Goal: Task Accomplishment & Management: Manage account settings

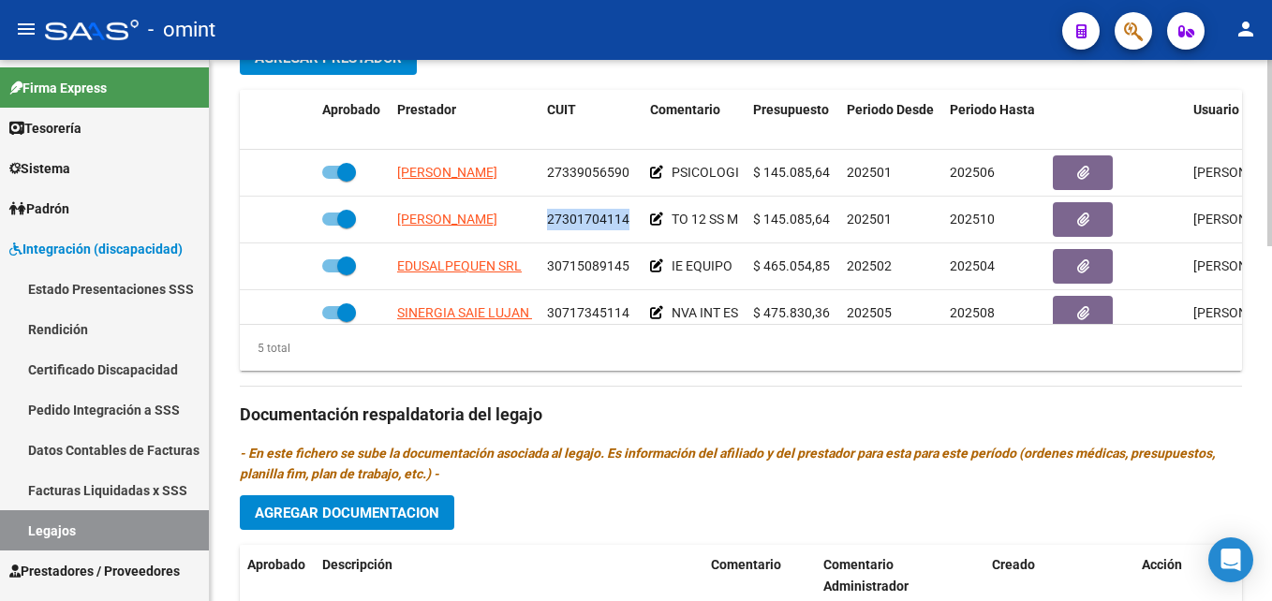
scroll to position [80, 0]
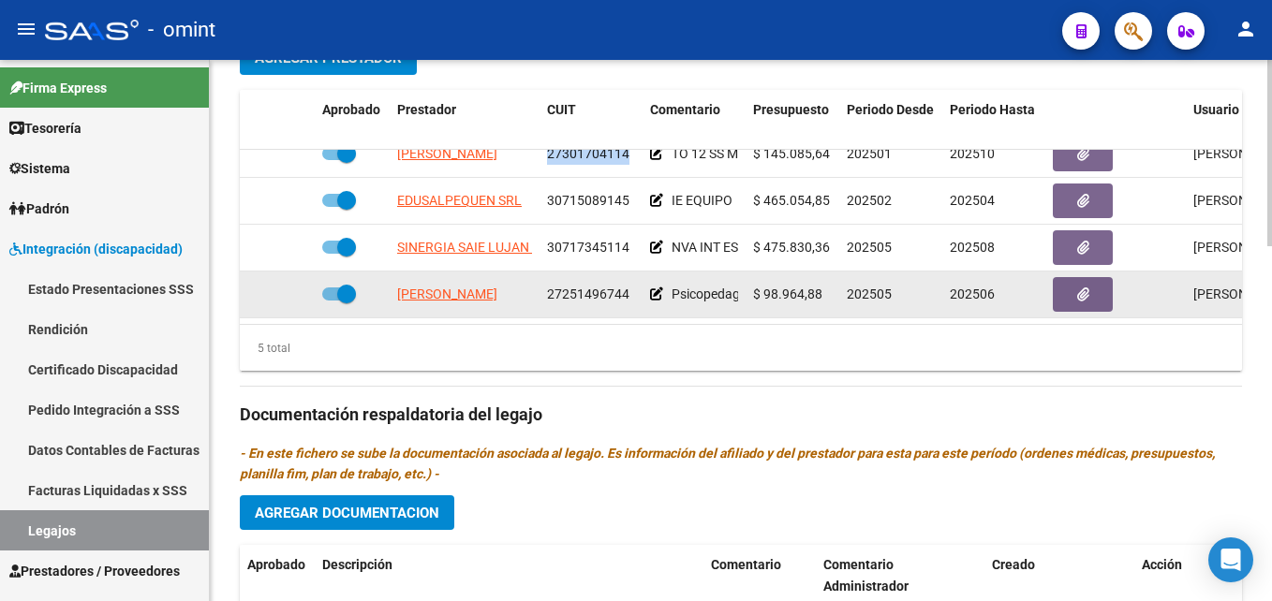
click at [1068, 282] on button "button" at bounding box center [1083, 294] width 60 height 35
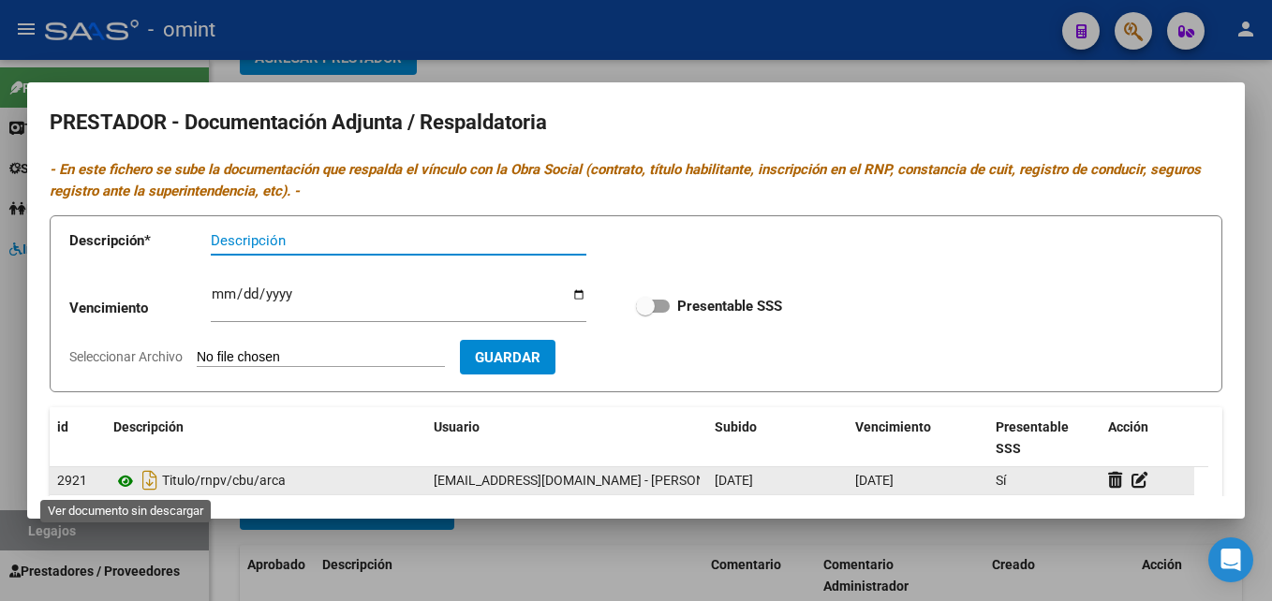
click at [127, 485] on icon at bounding box center [125, 481] width 24 height 22
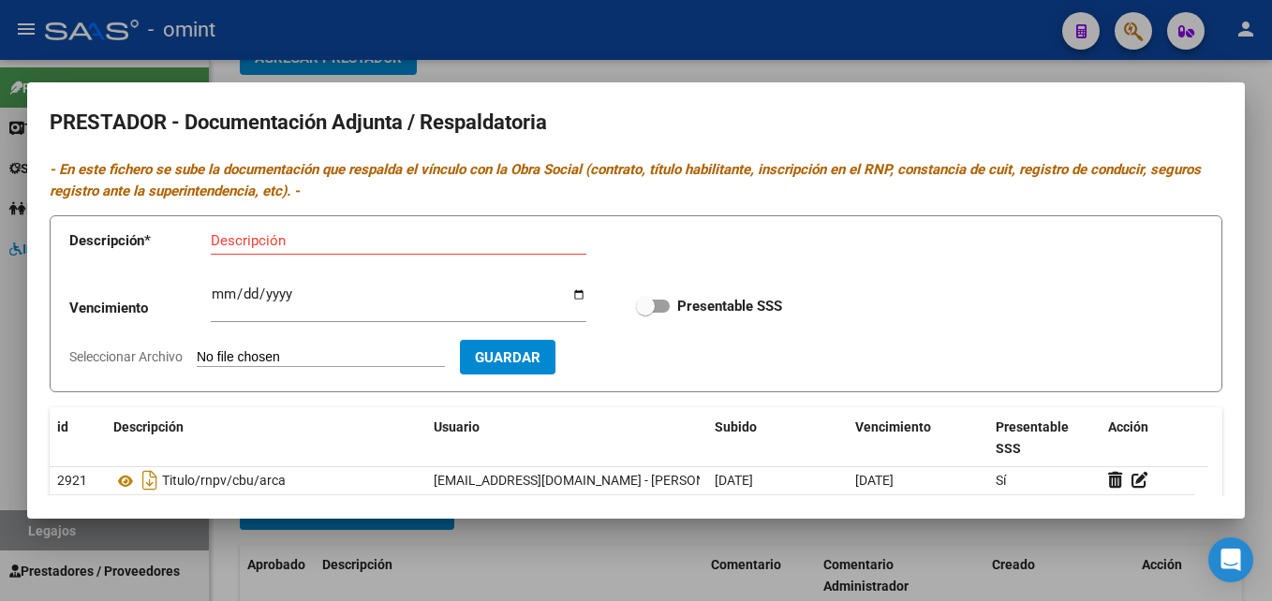
click at [662, 40] on div at bounding box center [636, 300] width 1272 height 601
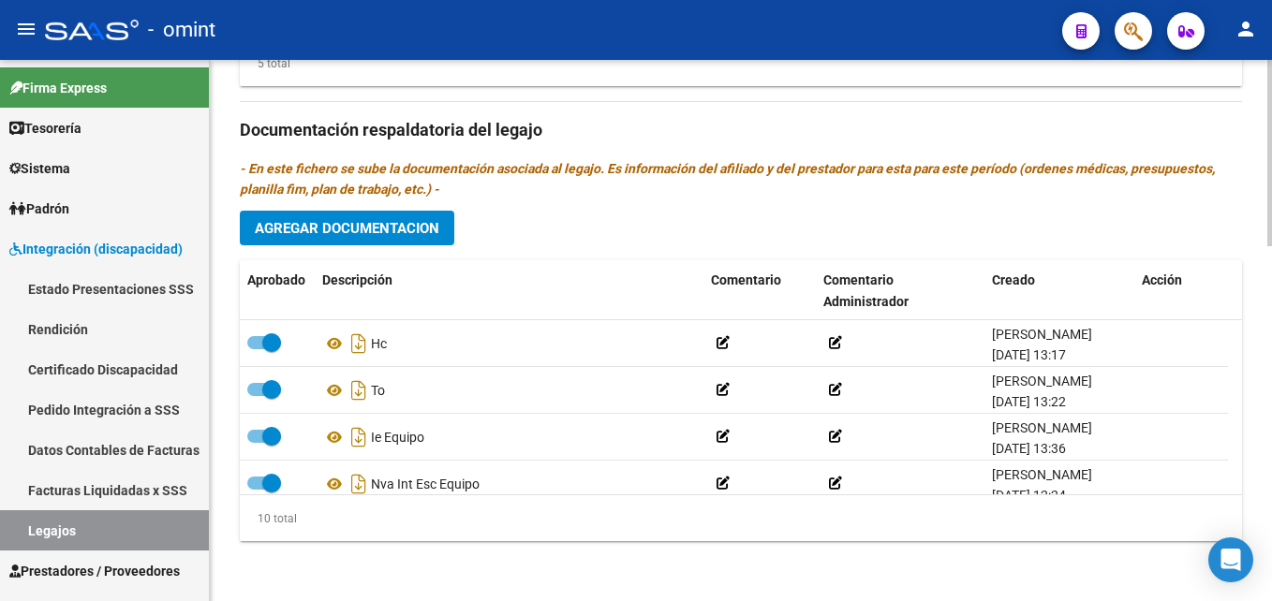
scroll to position [0, 0]
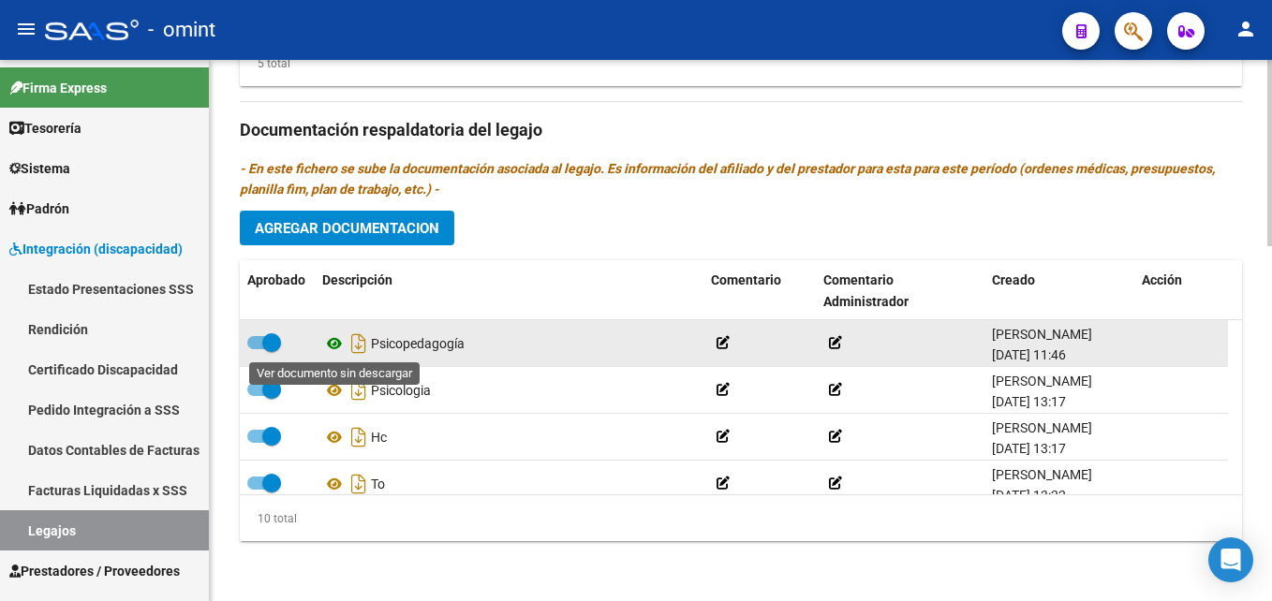
click at [330, 347] on icon at bounding box center [334, 343] width 24 height 22
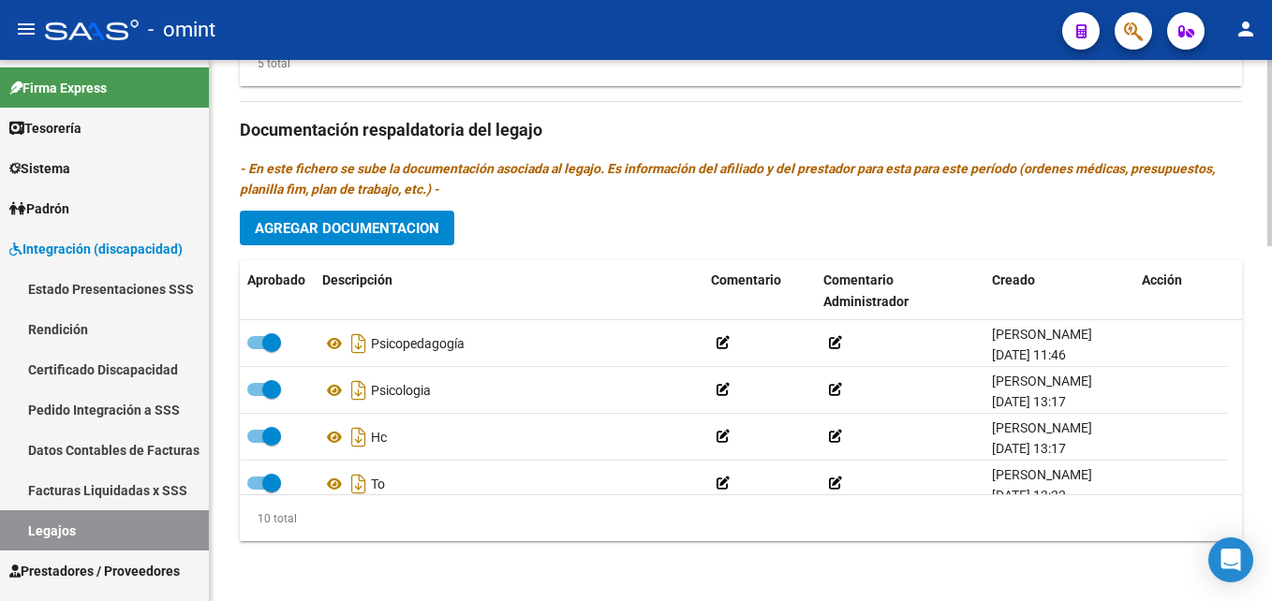
scroll to position [753, 0]
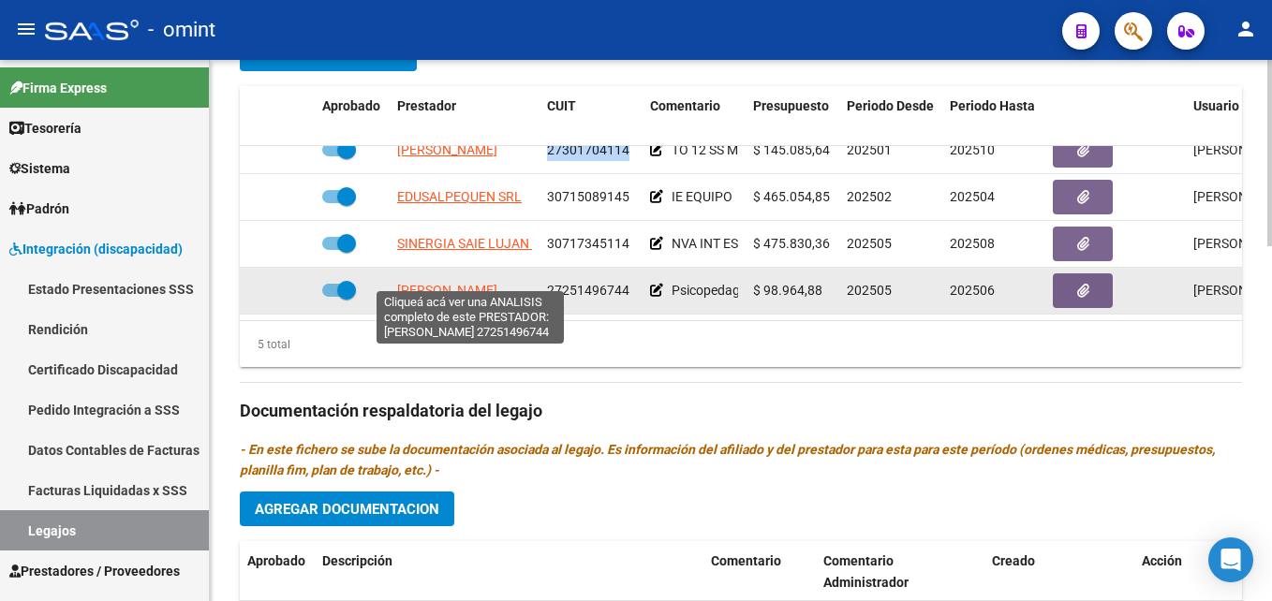
click at [484, 283] on span "ALBO ANAHI ELIZABETH" at bounding box center [447, 290] width 100 height 15
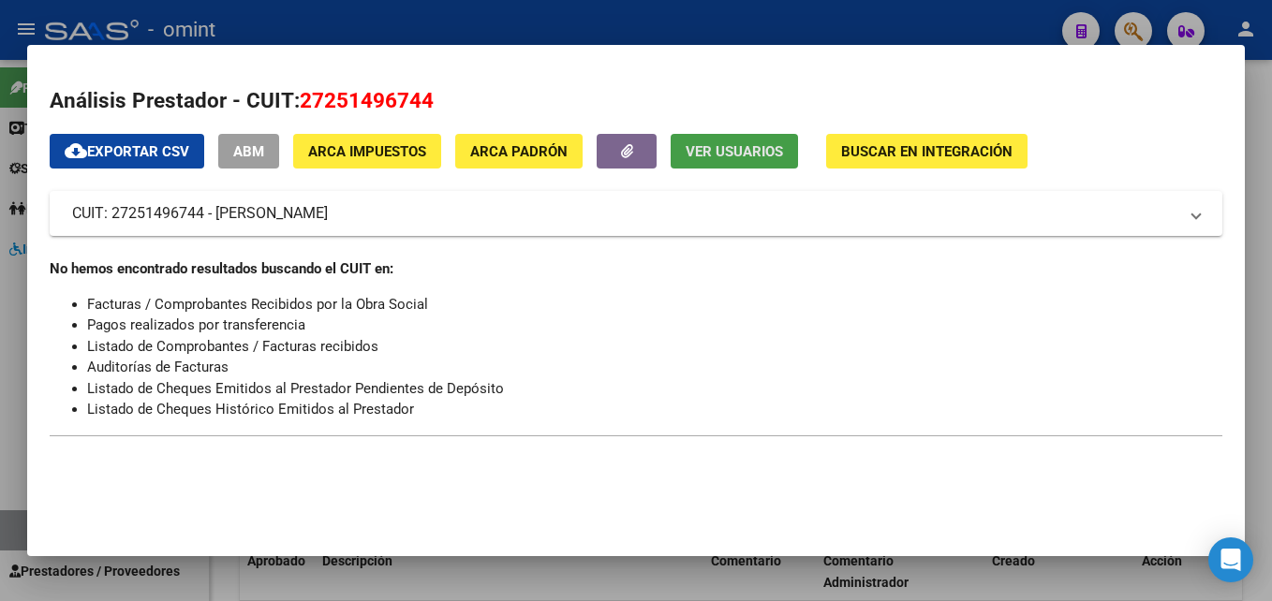
click at [764, 155] on span "Ver Usuarios" at bounding box center [734, 151] width 97 height 17
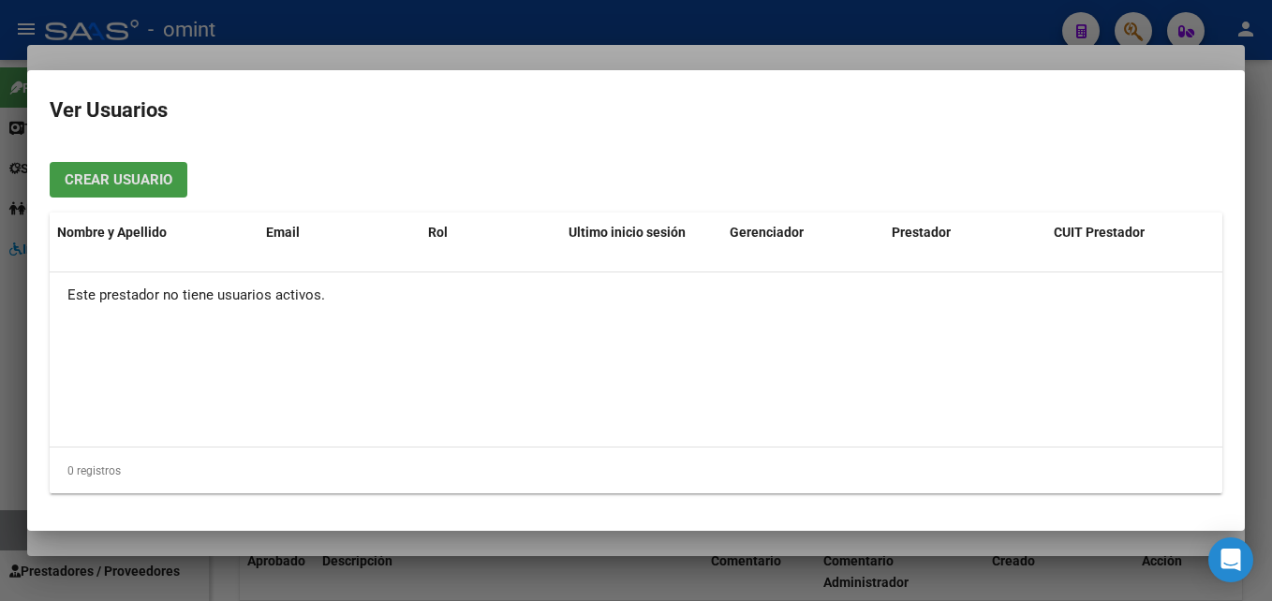
click at [671, 37] on div at bounding box center [636, 300] width 1272 height 601
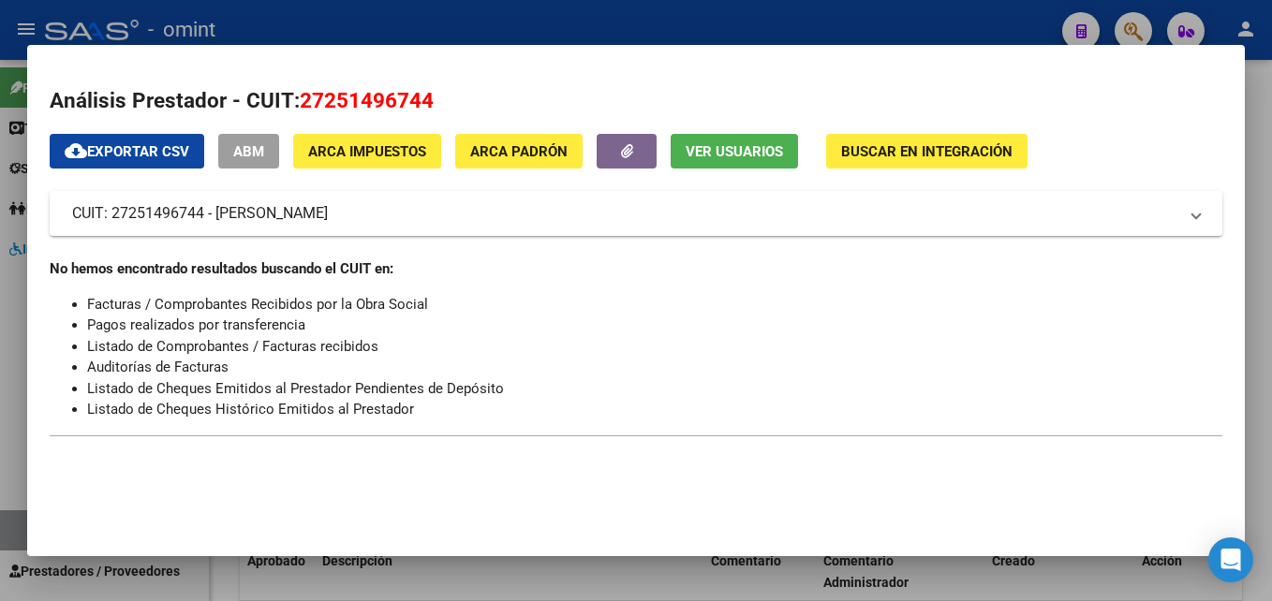
click at [671, 37] on div at bounding box center [636, 300] width 1272 height 601
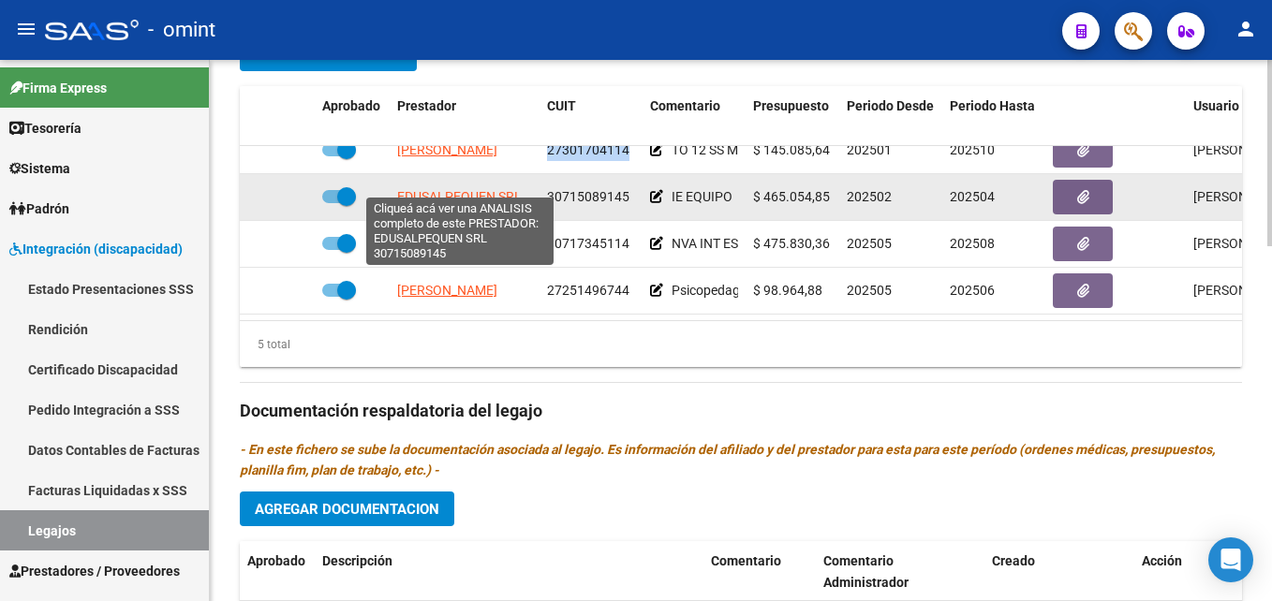
click at [478, 190] on span "EDUSALPEQUEN SRL" at bounding box center [459, 196] width 125 height 15
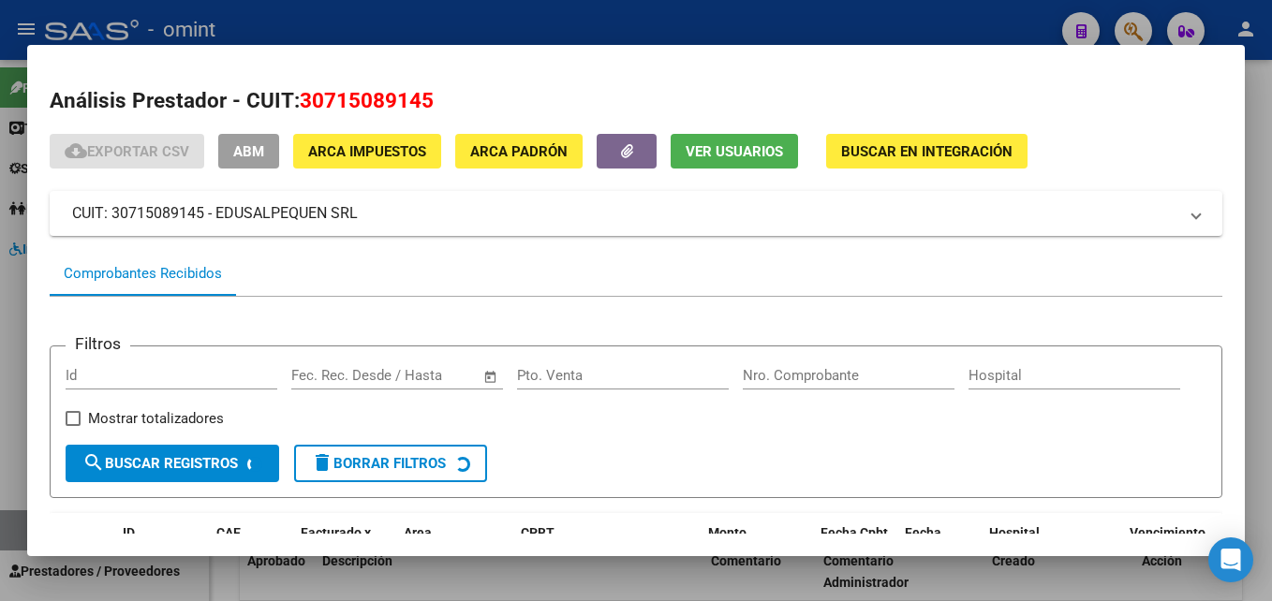
click at [721, 148] on span "Ver Usuarios" at bounding box center [734, 151] width 97 height 17
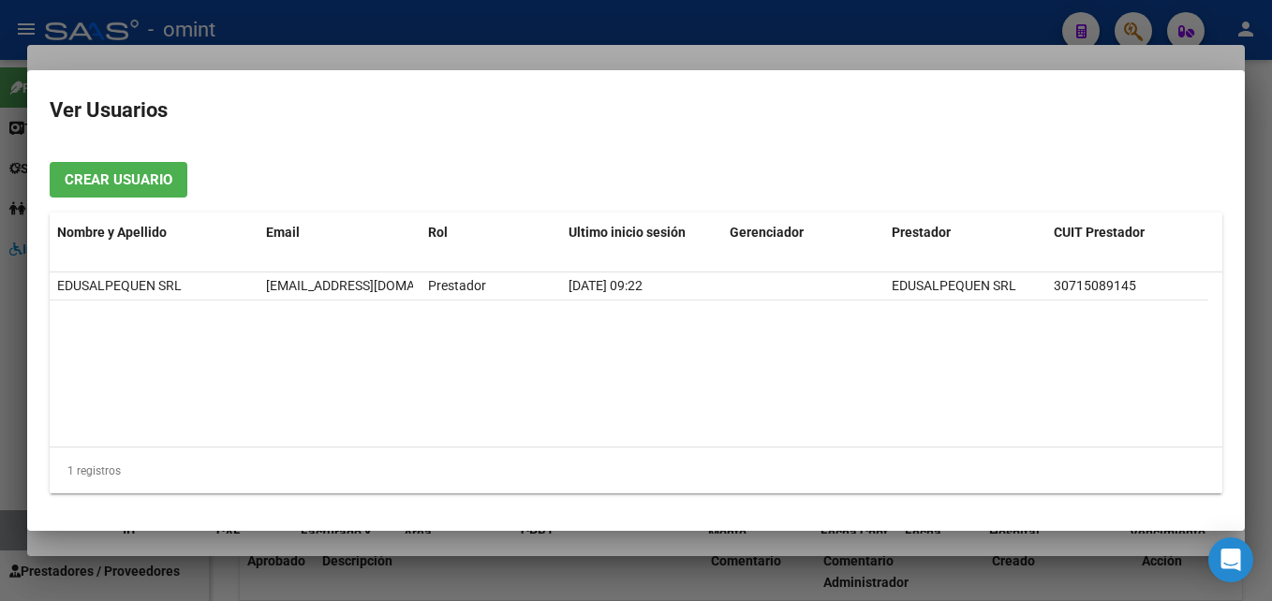
click at [568, 21] on div at bounding box center [636, 300] width 1272 height 601
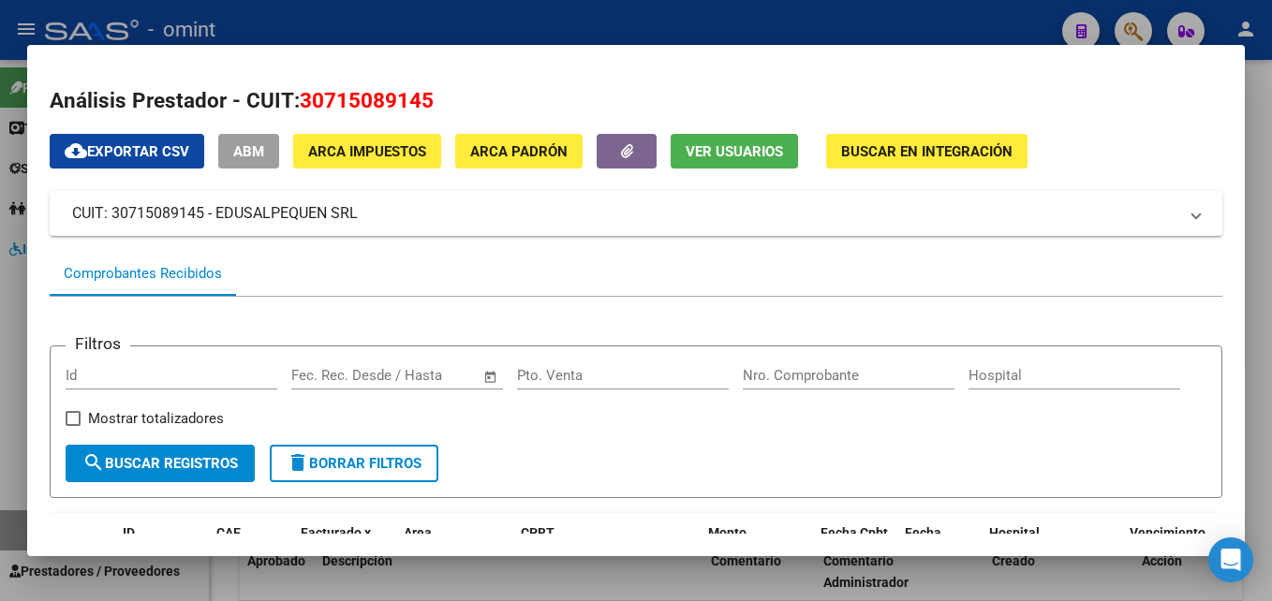
click at [568, 21] on div at bounding box center [636, 300] width 1272 height 601
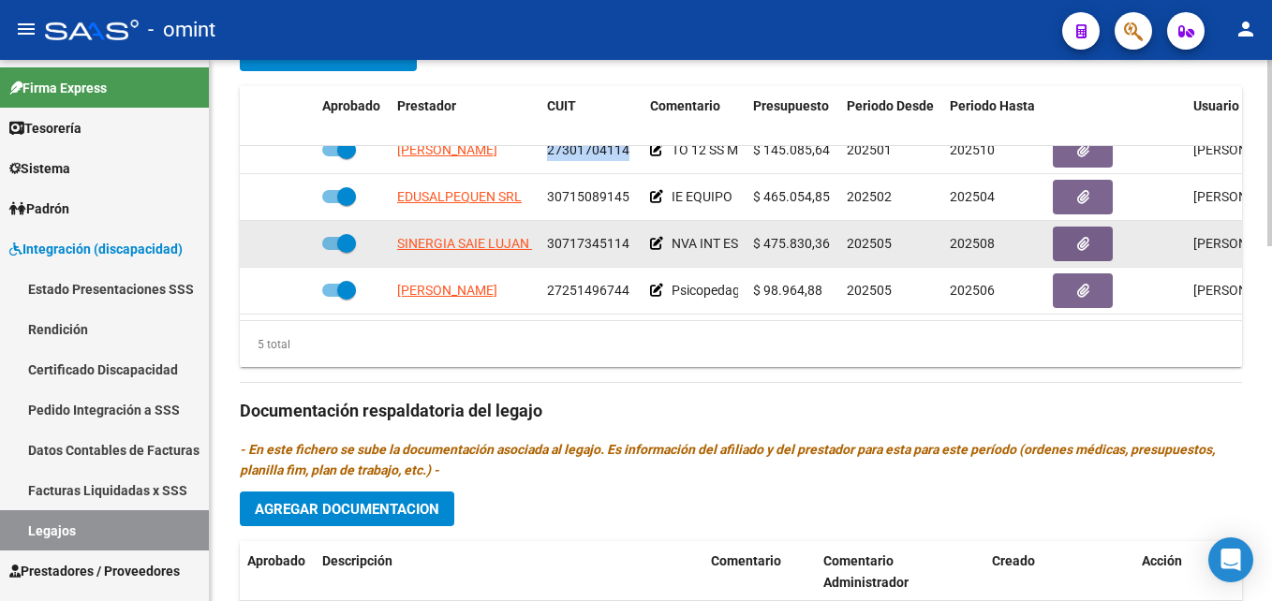
scroll to position [0, 0]
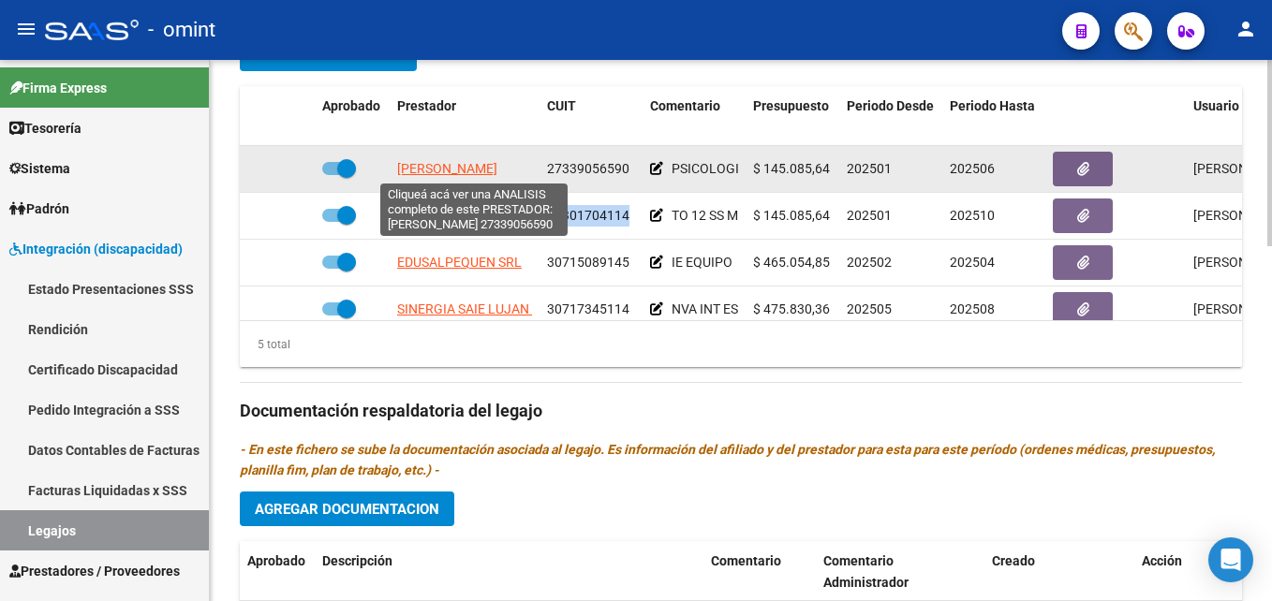
click at [495, 169] on span "APONTE CARLA MICAELA" at bounding box center [447, 168] width 100 height 15
type textarea "27339056590"
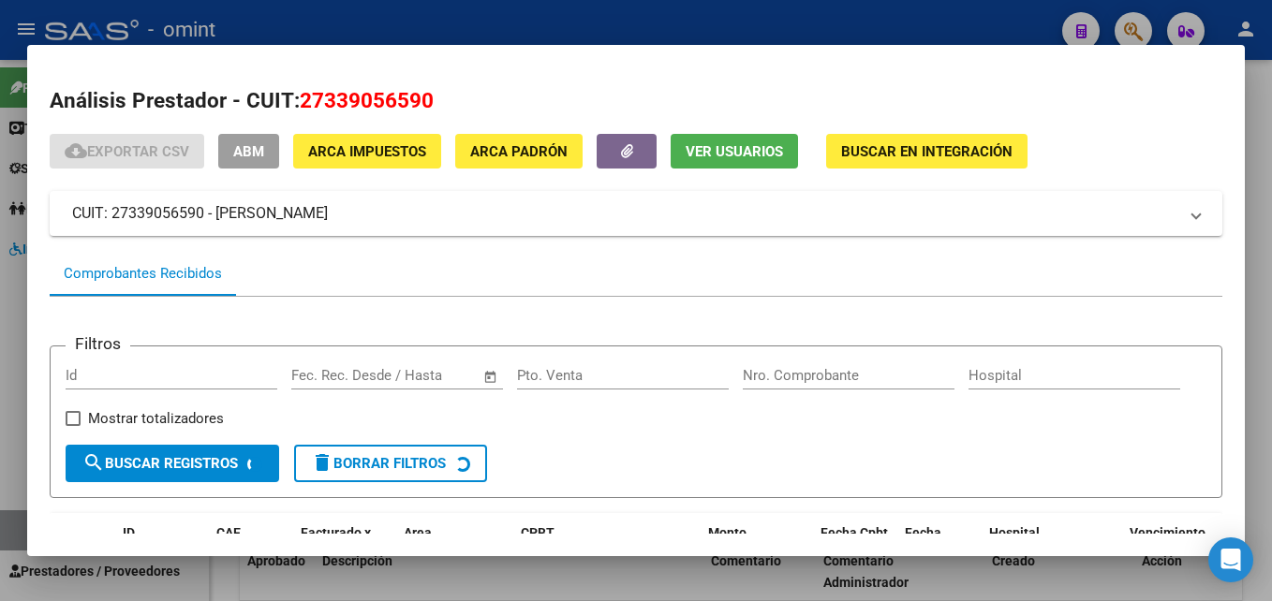
click at [706, 148] on span "Ver Usuarios" at bounding box center [734, 151] width 97 height 17
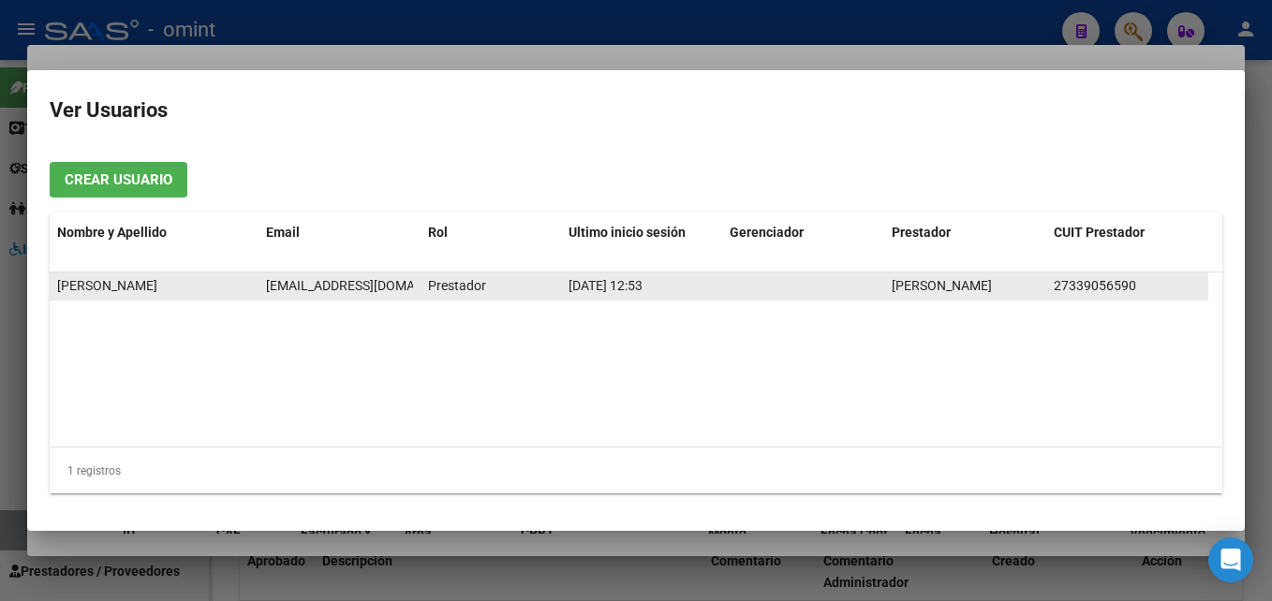
drag, startPoint x: 270, startPoint y: 287, endPoint x: 380, endPoint y: 293, distance: 110.7
click at [380, 293] on div "equiposiempreeshoy@gmail.com" at bounding box center [339, 286] width 147 height 22
drag, startPoint x: 380, startPoint y: 293, endPoint x: 259, endPoint y: 283, distance: 122.2
click at [259, 283] on datatable-body-cell "equiposiempreeshoy@gmail.com" at bounding box center [340, 286] width 162 height 27
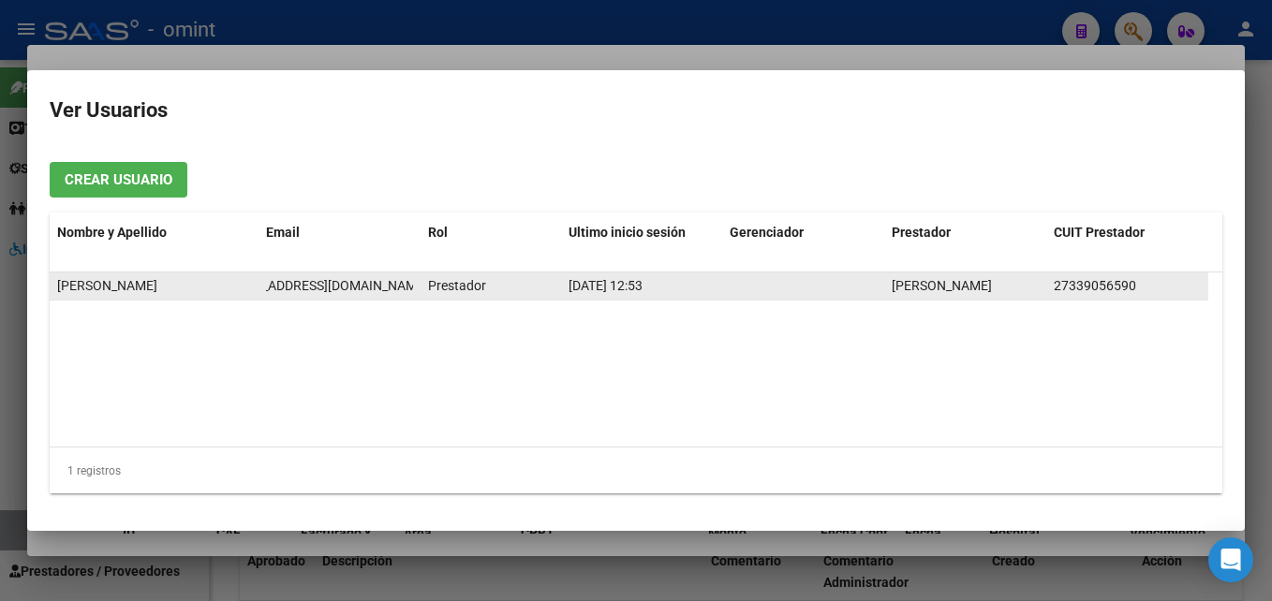
drag, startPoint x: 268, startPoint y: 286, endPoint x: 423, endPoint y: 293, distance: 155.7
click at [423, 293] on div "CARLA MICAELA APONTE equiposiempreeshoy@gmail.com Prestador 05/07/2025 12:53 AP…" at bounding box center [629, 287] width 1159 height 28
drag, startPoint x: 423, startPoint y: 293, endPoint x: 389, endPoint y: 288, distance: 35.1
copy span "equiposiempreeshoy@gmail.com"
drag, startPoint x: 389, startPoint y: 288, endPoint x: 428, endPoint y: 296, distance: 40.2
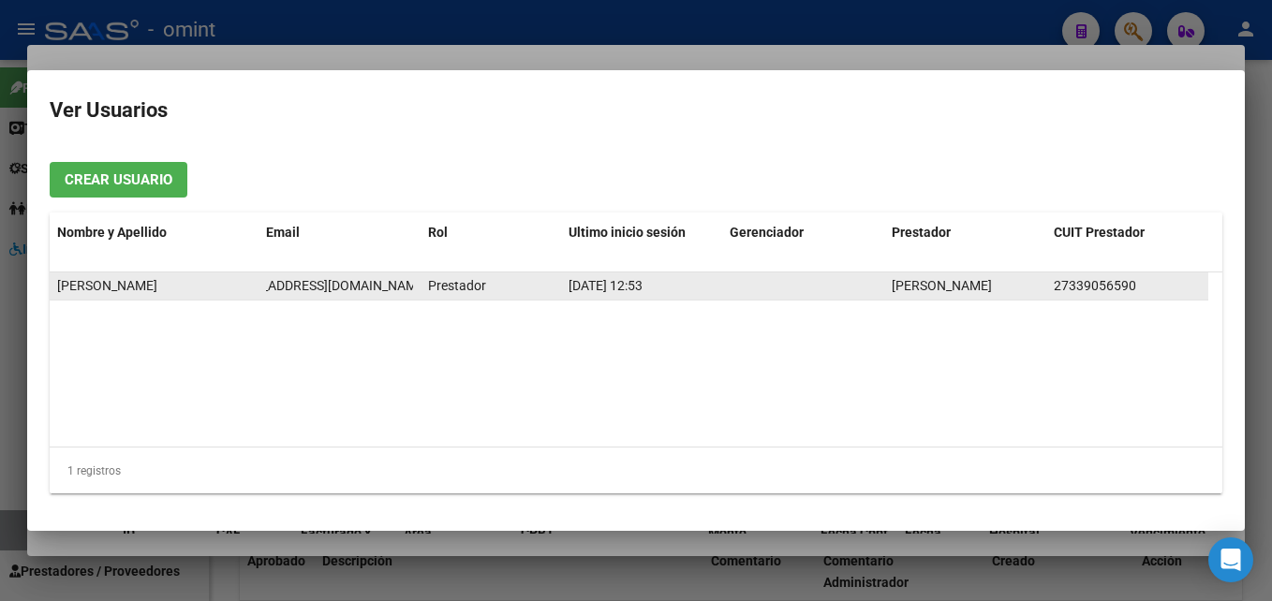
click at [428, 296] on div "Prestador" at bounding box center [491, 286] width 126 height 22
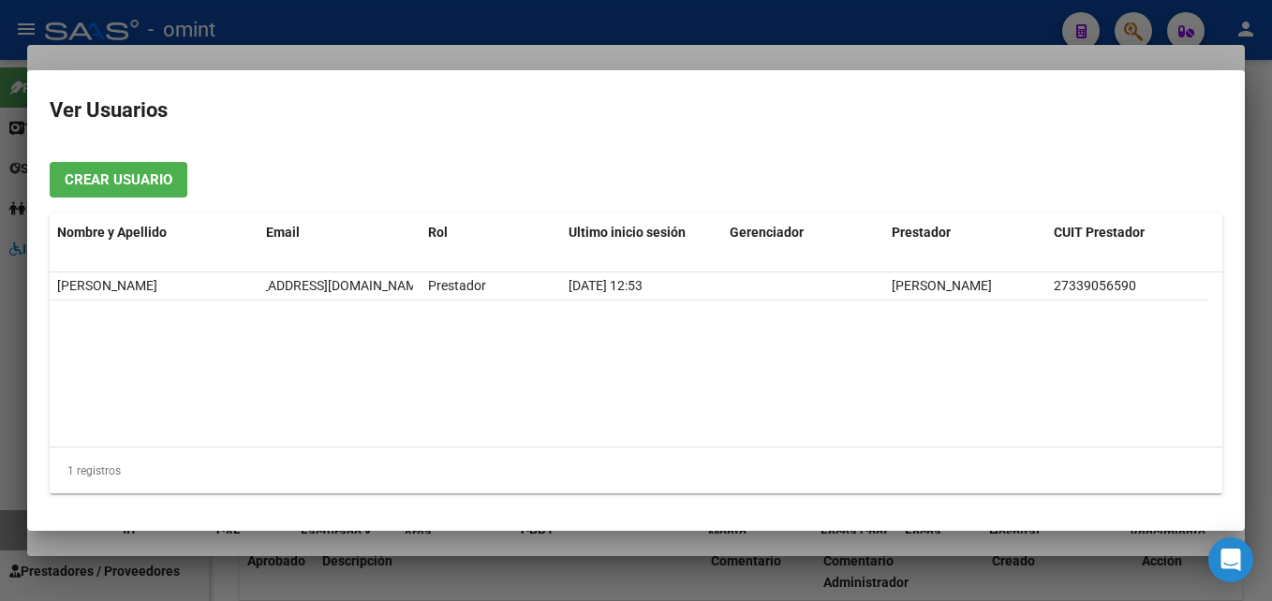
click at [469, 22] on div at bounding box center [636, 300] width 1272 height 601
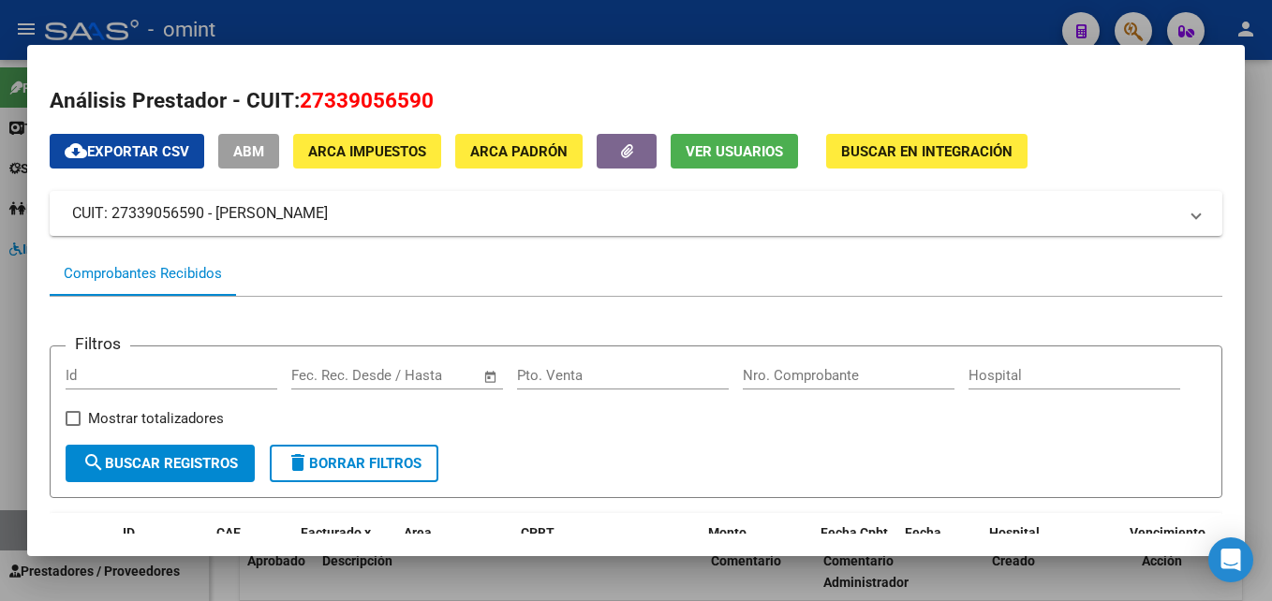
click at [469, 22] on div at bounding box center [636, 300] width 1272 height 601
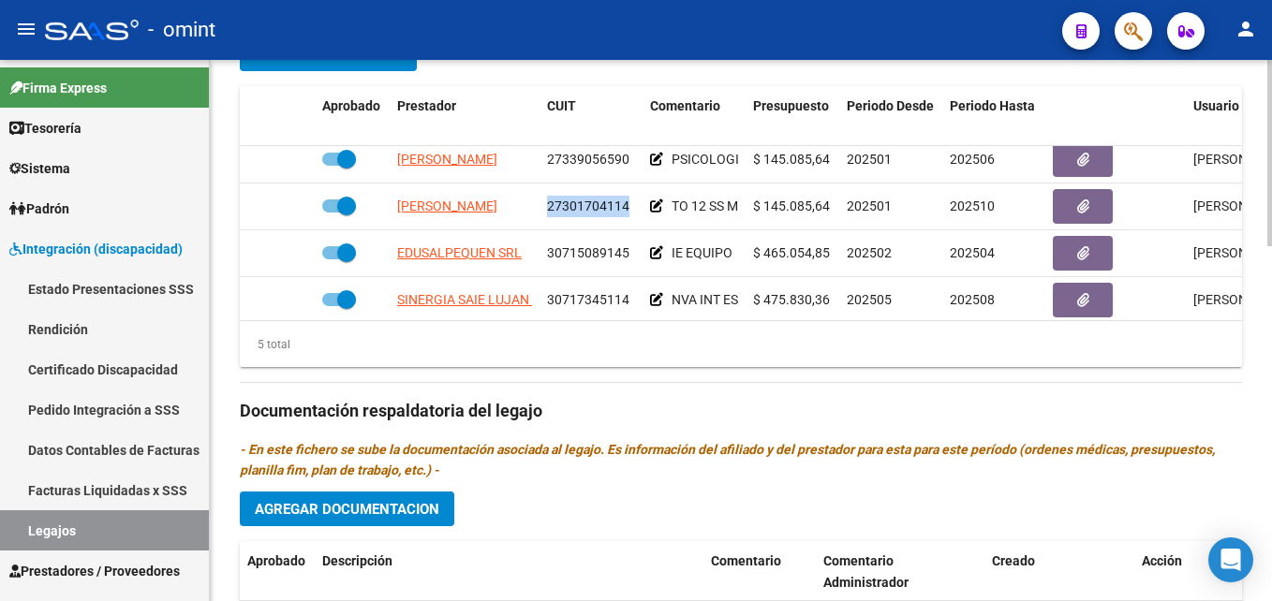
scroll to position [1034, 0]
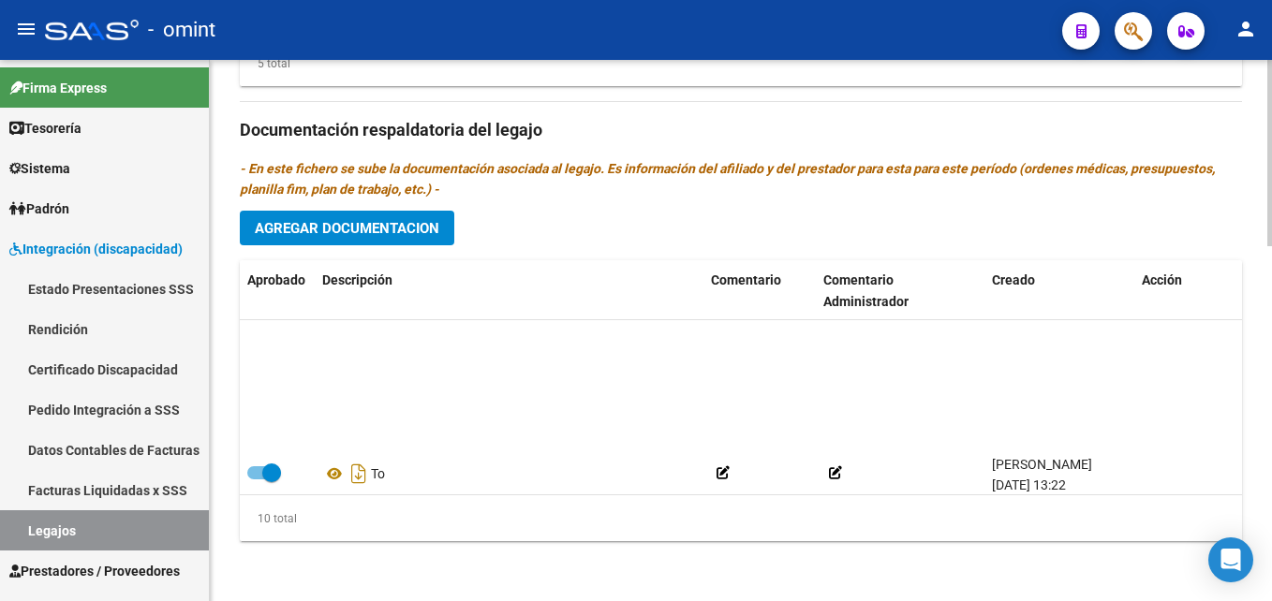
scroll to position [163, 0]
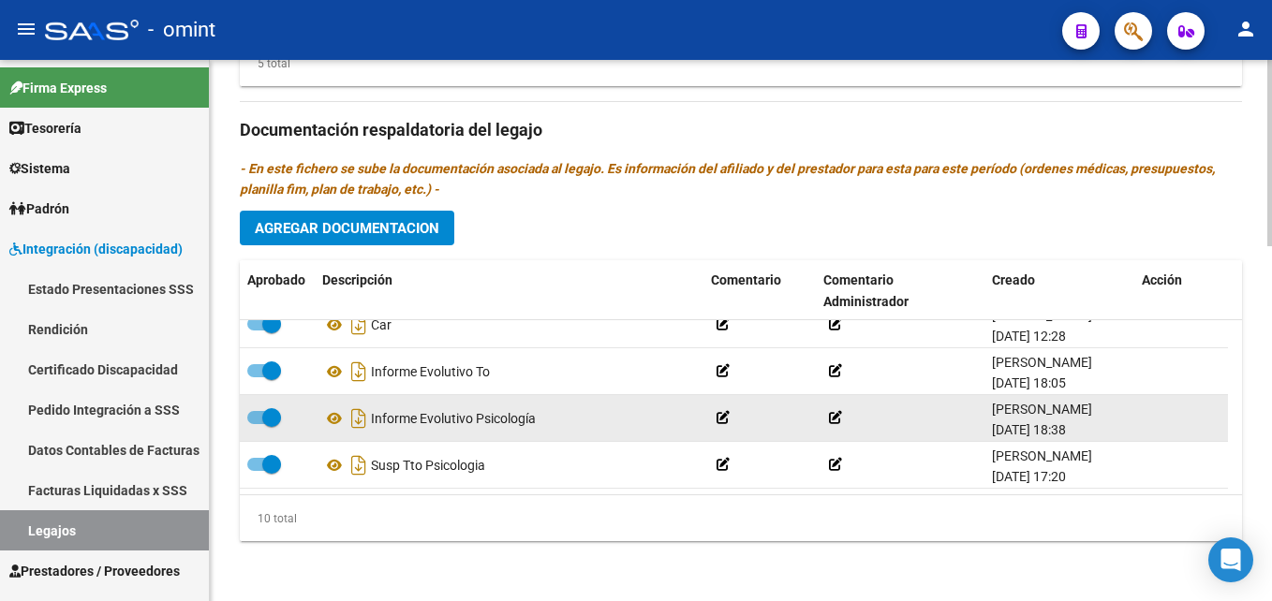
scroll to position [206, 0]
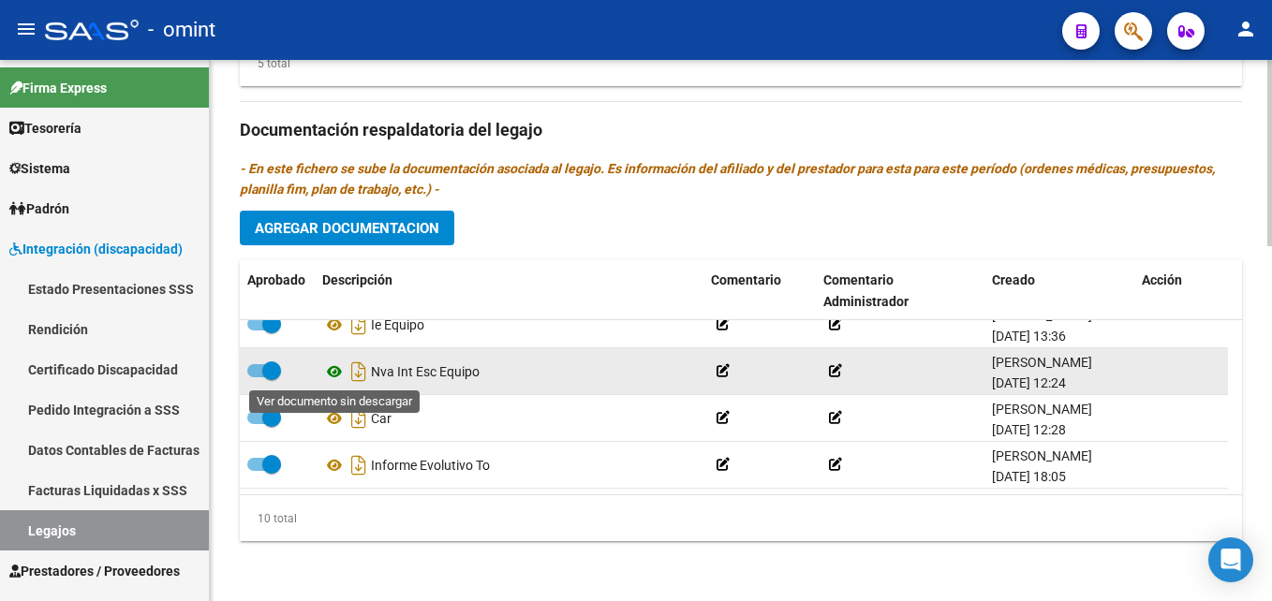
click at [328, 371] on icon at bounding box center [334, 372] width 24 height 22
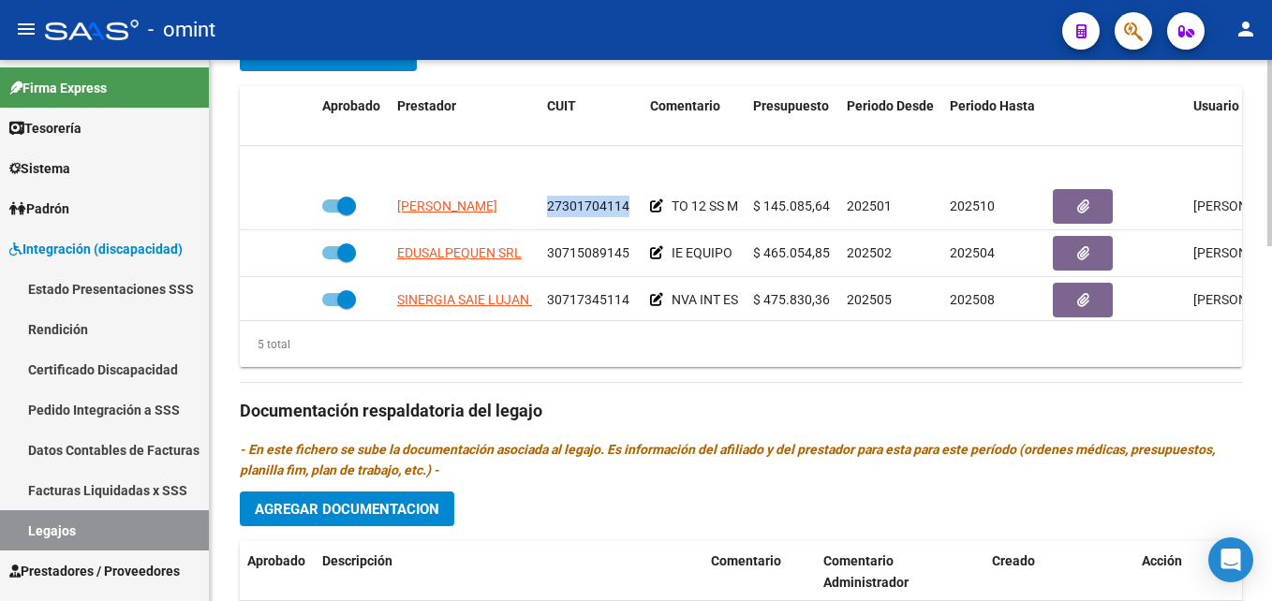
scroll to position [80, 0]
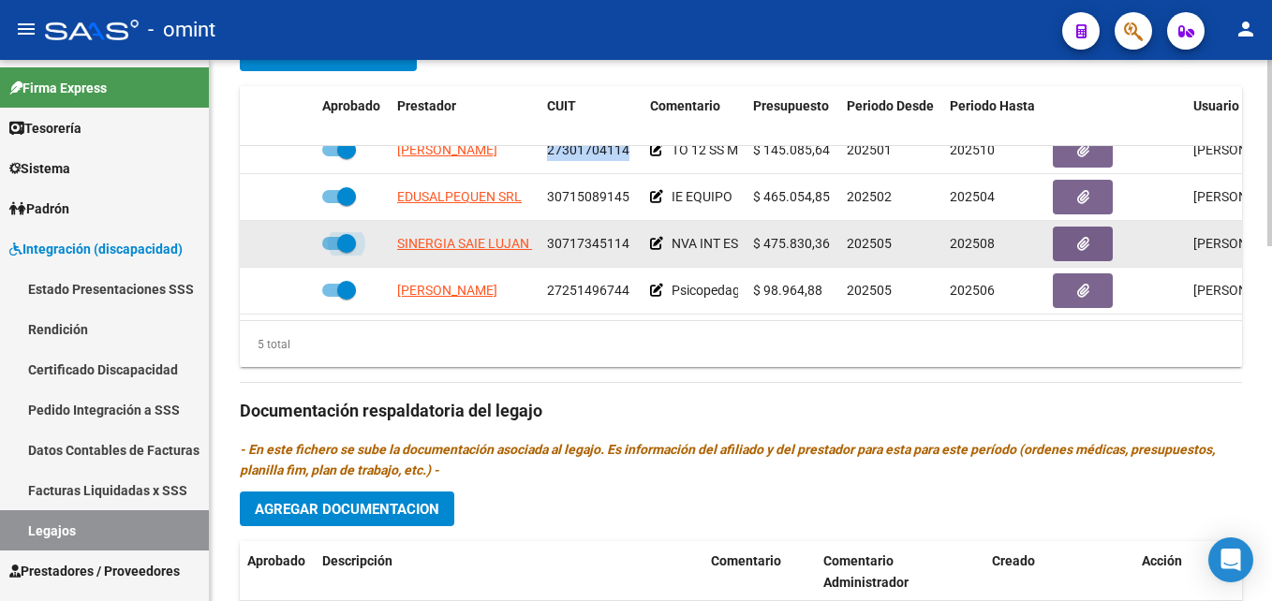
click at [339, 234] on span at bounding box center [346, 243] width 19 height 19
click at [332, 250] on input "checkbox" at bounding box center [331, 250] width 1 height 1
checkbox input "false"
click at [292, 237] on icon at bounding box center [287, 243] width 13 height 13
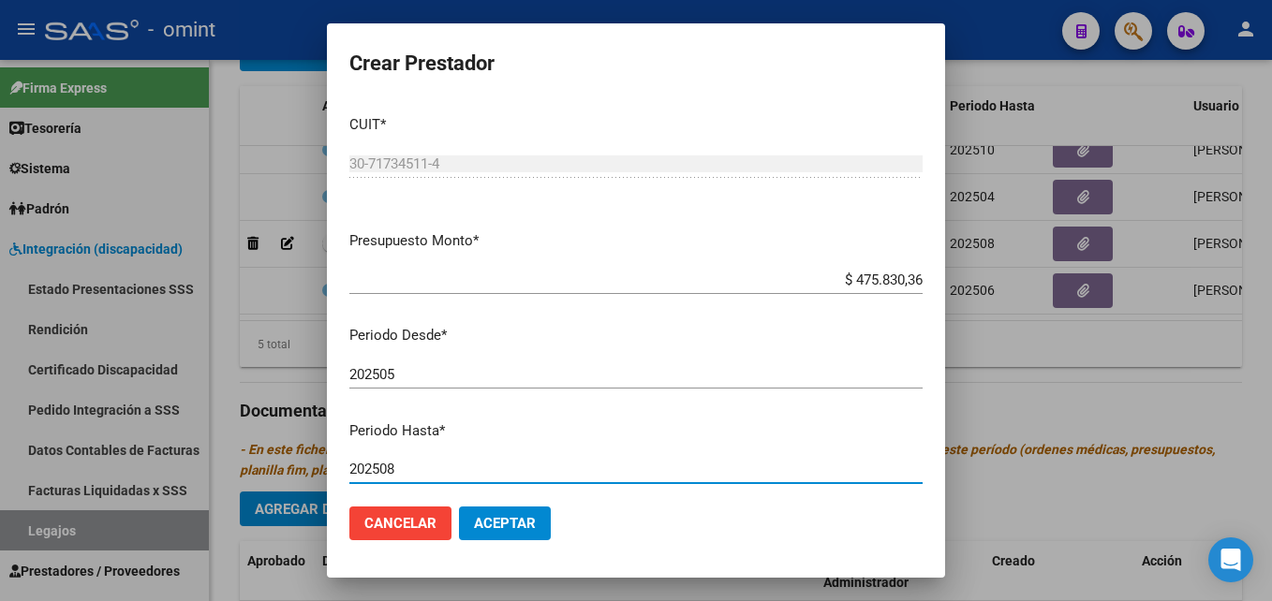
click at [452, 465] on input "202508" at bounding box center [635, 469] width 573 height 17
type input "202512"
click at [496, 523] on span "Aceptar" at bounding box center [505, 523] width 62 height 17
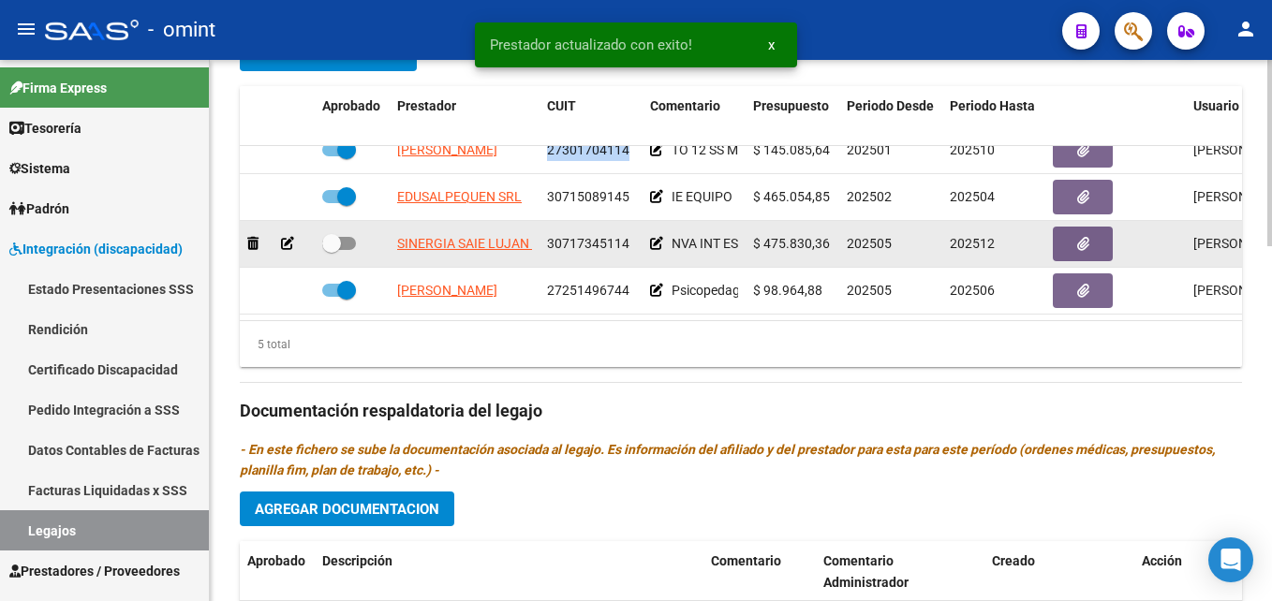
click at [331, 234] on span at bounding box center [331, 243] width 19 height 19
click at [331, 250] on input "checkbox" at bounding box center [331, 250] width 1 height 1
checkbox input "true"
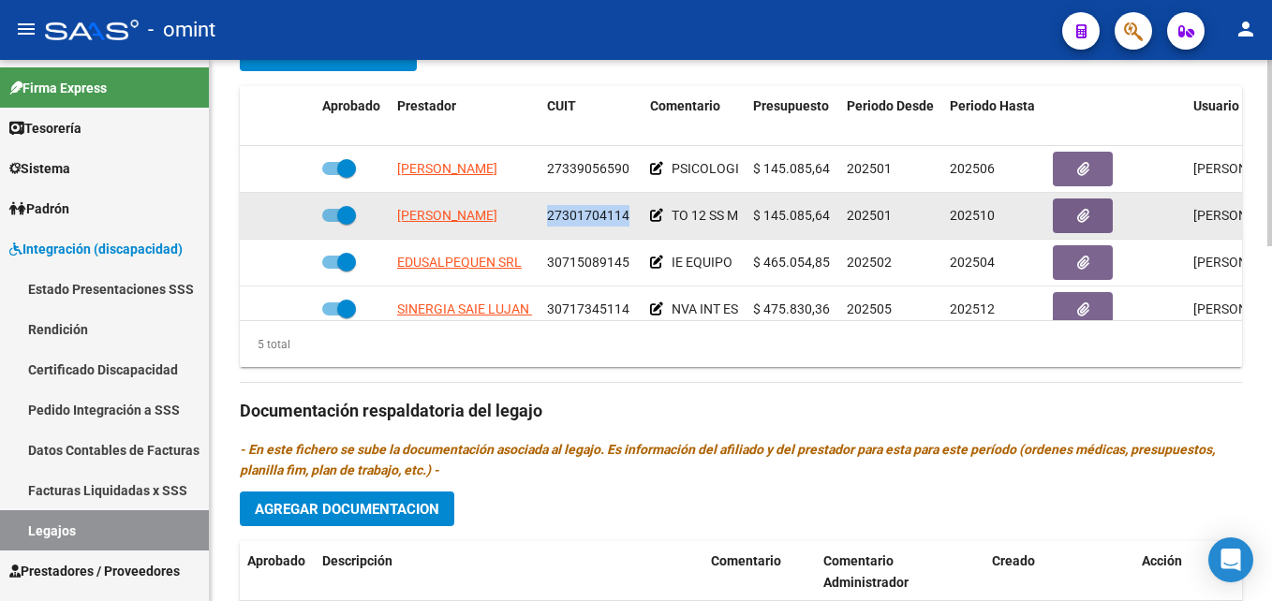
scroll to position [659, 0]
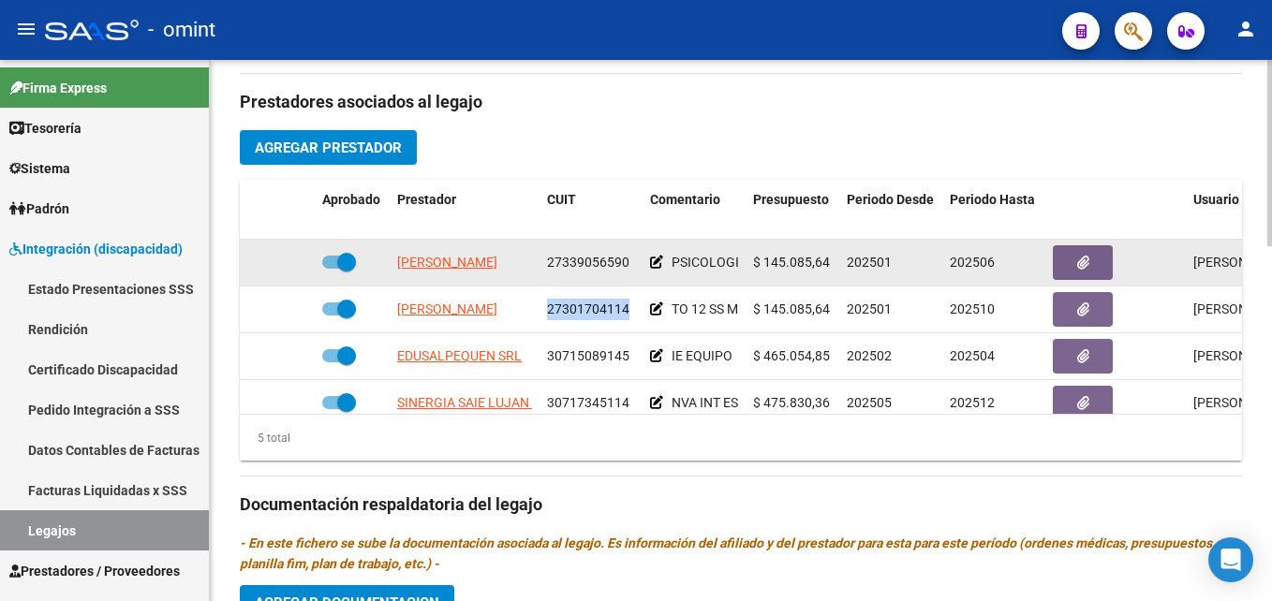
click at [557, 264] on span "27339056590" at bounding box center [588, 262] width 82 height 15
copy span "27339056590"
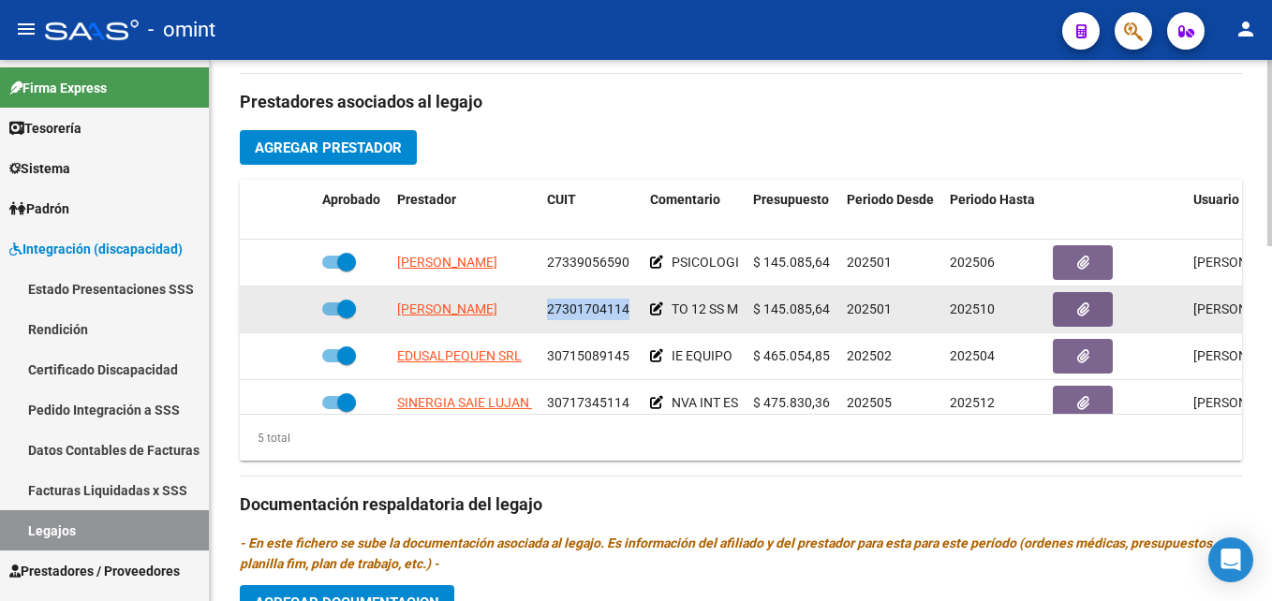
click at [584, 311] on span "27301704114" at bounding box center [588, 309] width 82 height 15
copy span "27301704114"
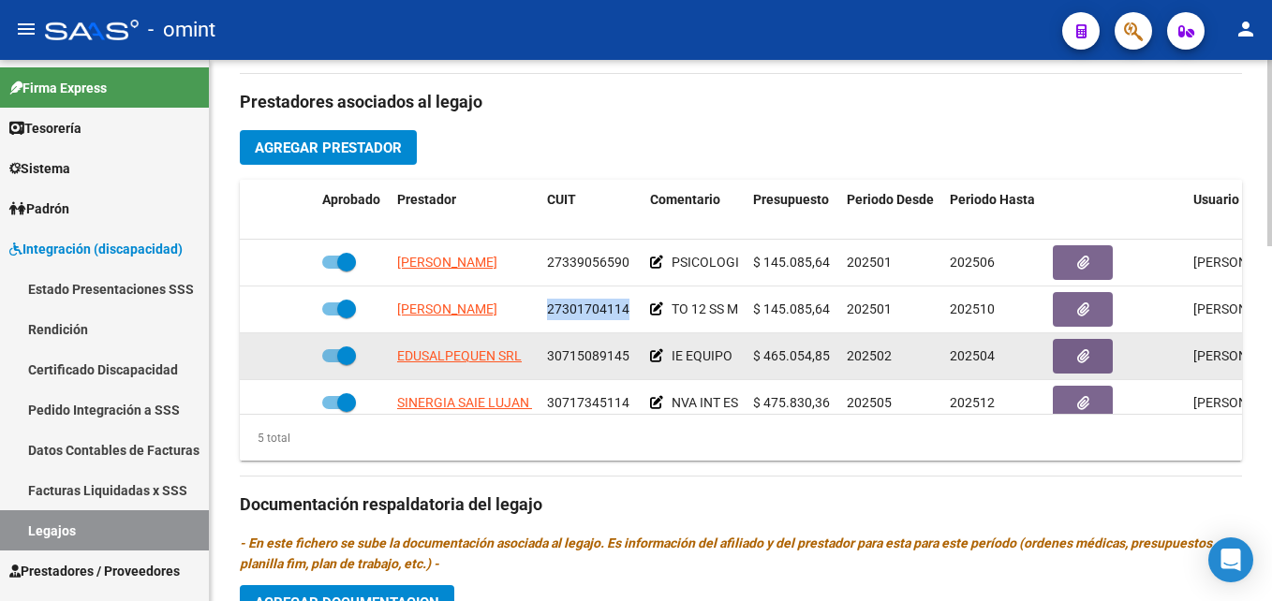
click at [617, 360] on span "30715089145" at bounding box center [588, 355] width 82 height 15
copy span "30715089145"
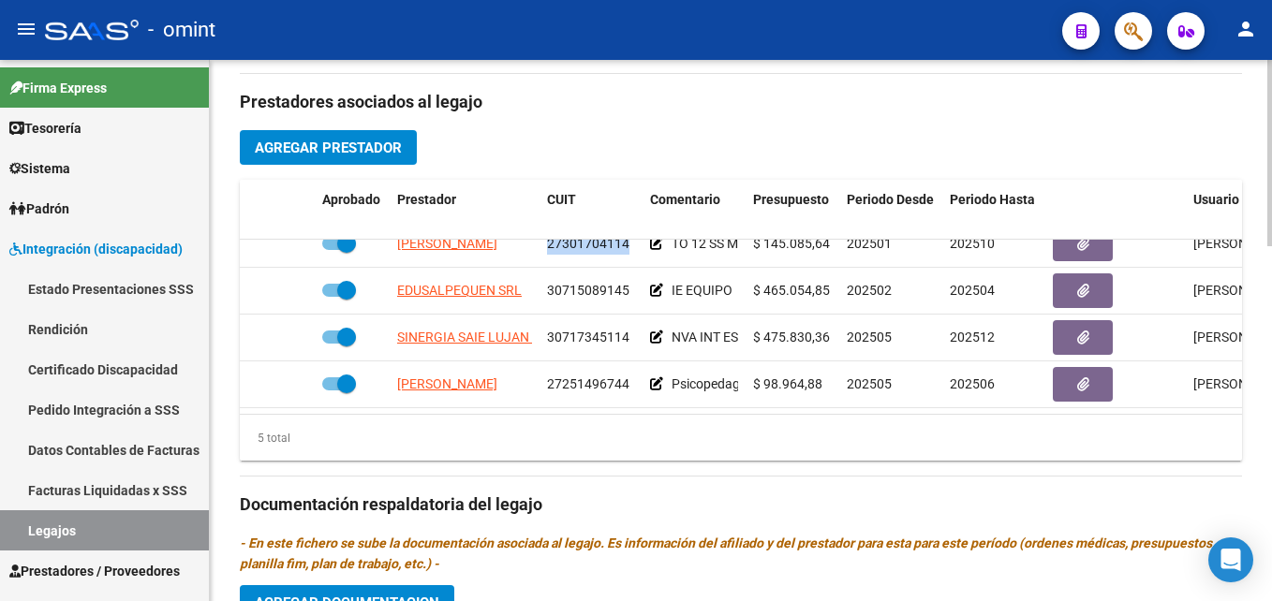
scroll to position [80, 0]
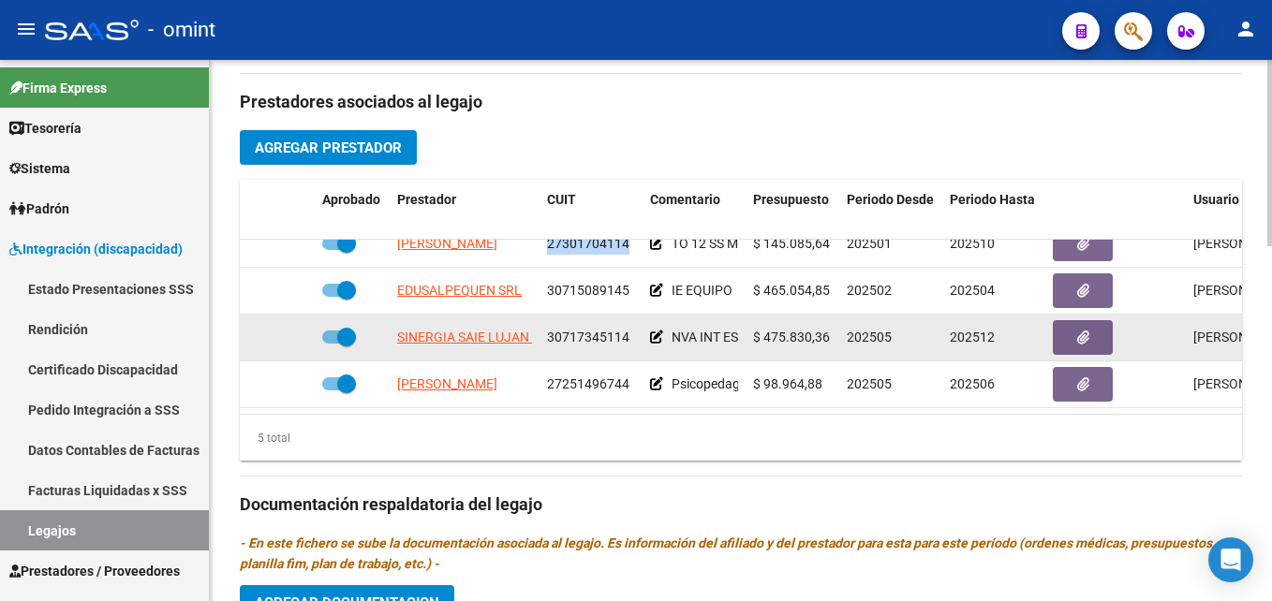
click at [592, 330] on span "30717345114" at bounding box center [588, 337] width 82 height 15
copy span "30717345114"
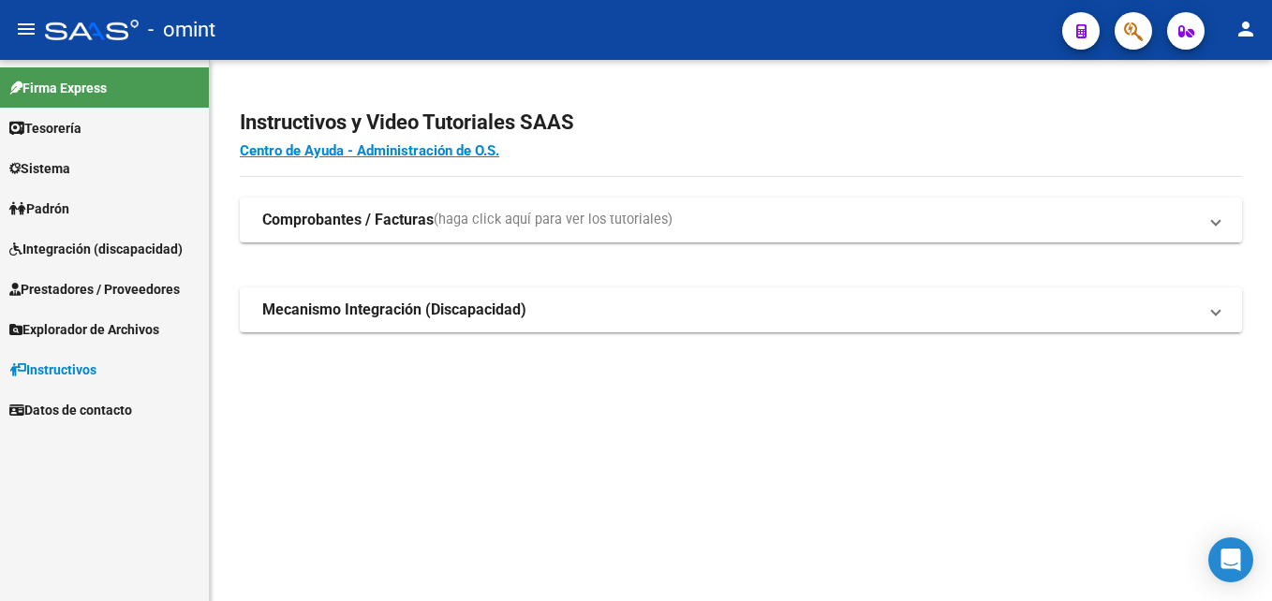
click at [92, 179] on link "Sistema" at bounding box center [104, 168] width 209 height 40
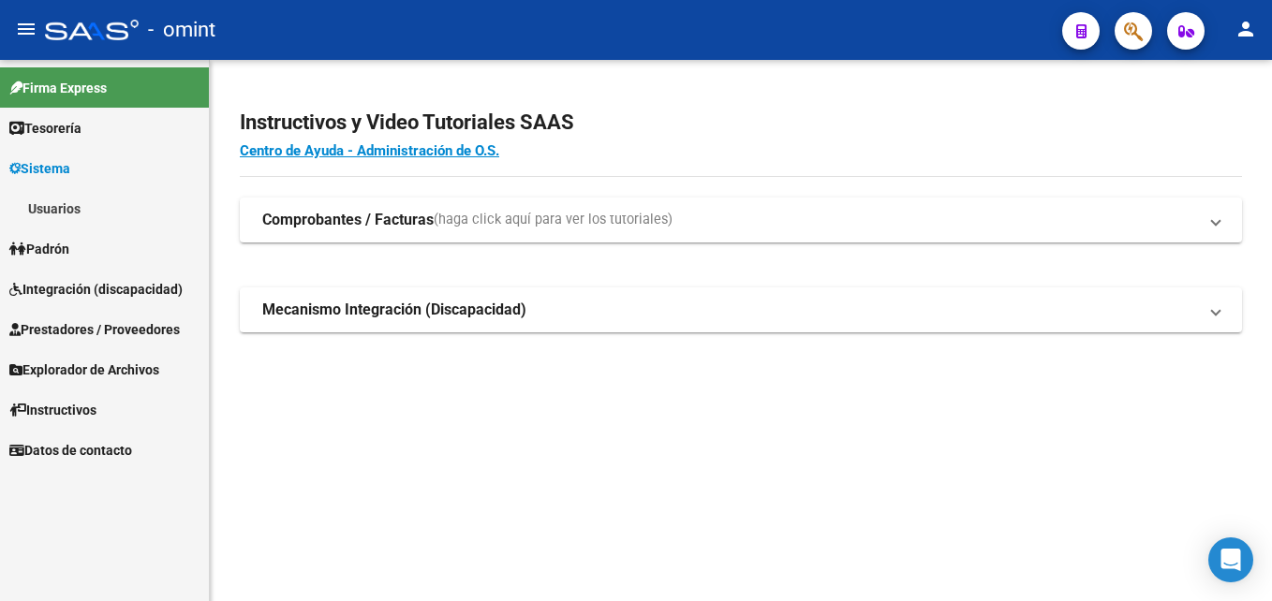
click at [102, 199] on link "Usuarios" at bounding box center [104, 208] width 209 height 40
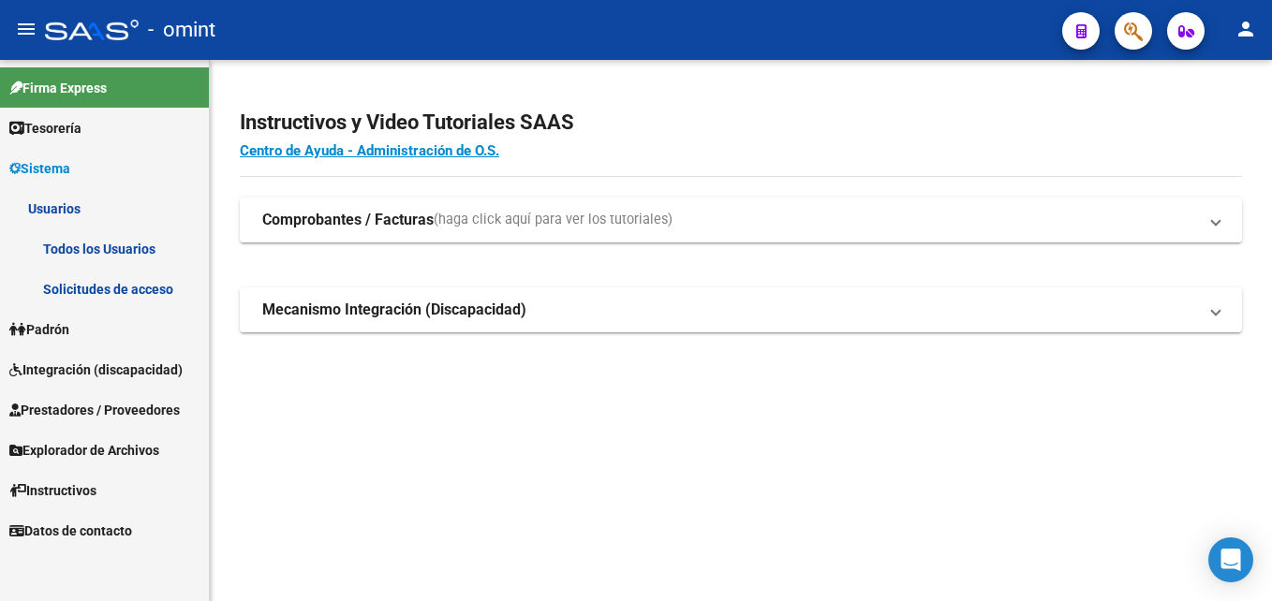
click at [114, 286] on link "Solicitudes de acceso" at bounding box center [104, 289] width 209 height 40
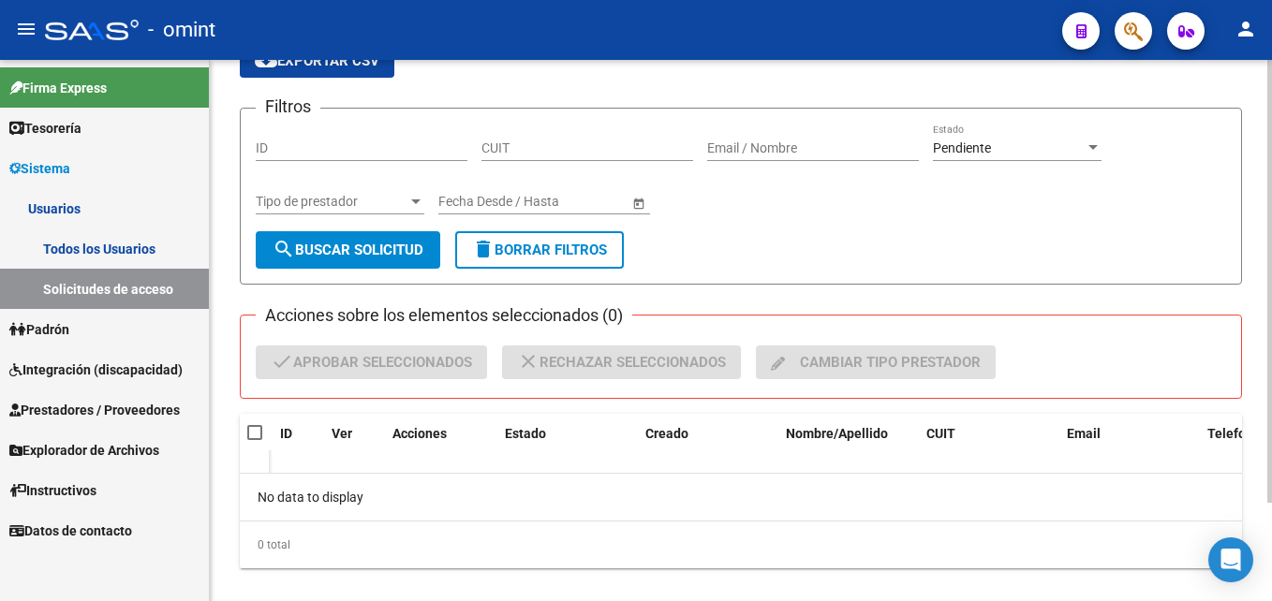
scroll to position [121, 0]
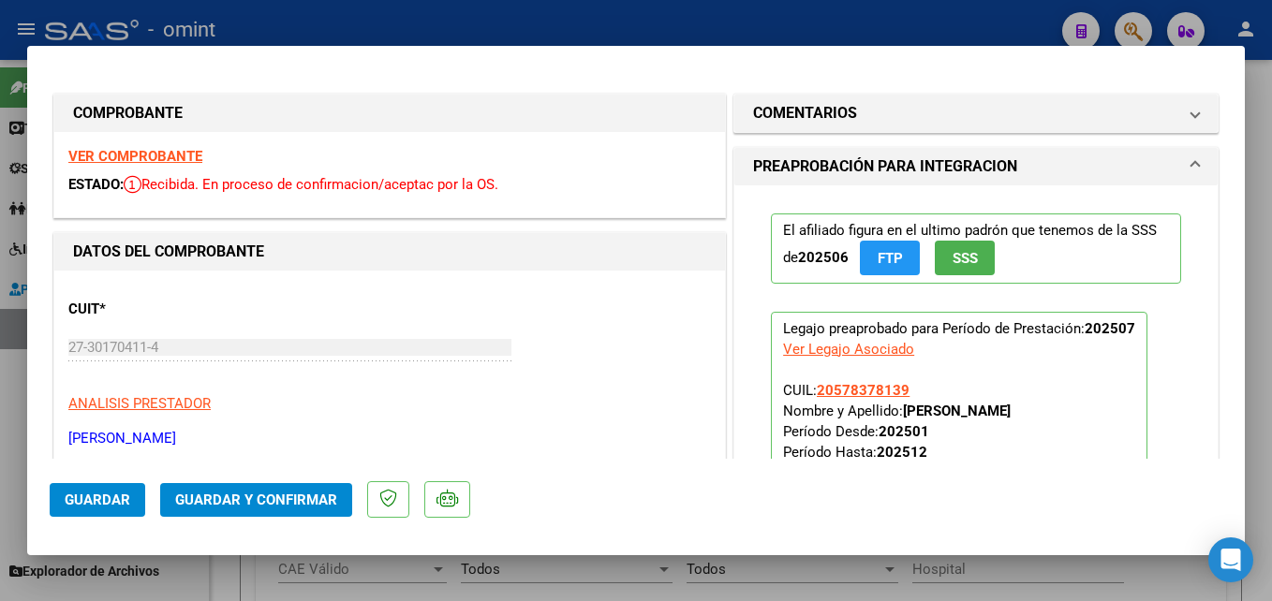
scroll to position [562, 0]
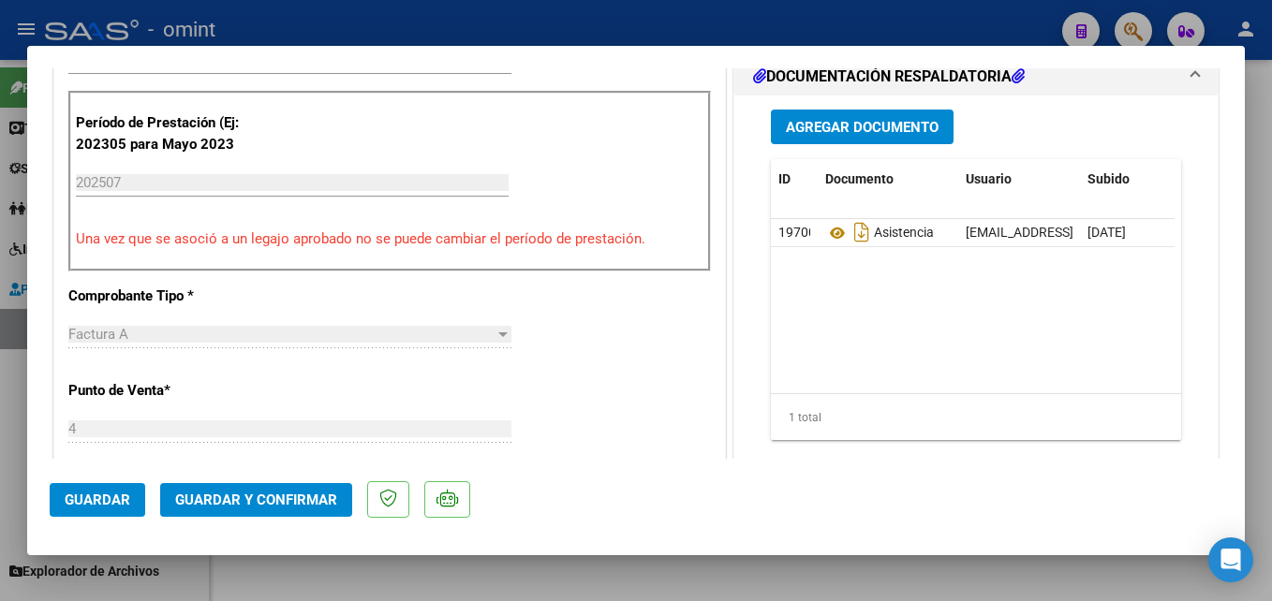
click at [492, 22] on div at bounding box center [636, 300] width 1272 height 601
type input "$ 0,00"
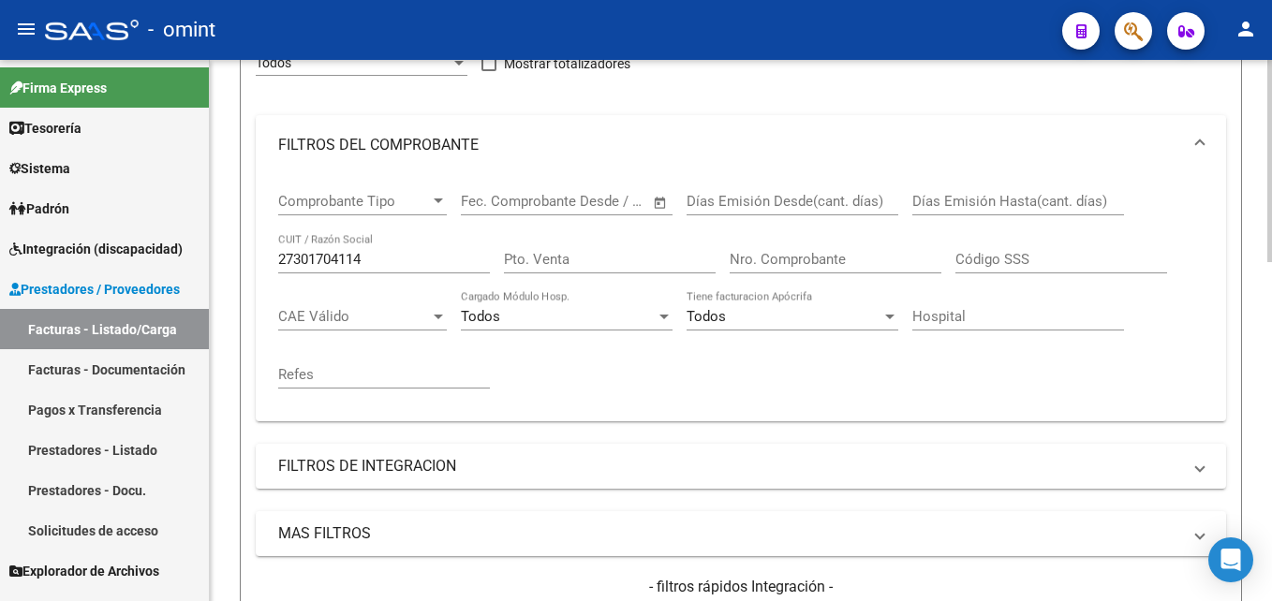
scroll to position [0, 0]
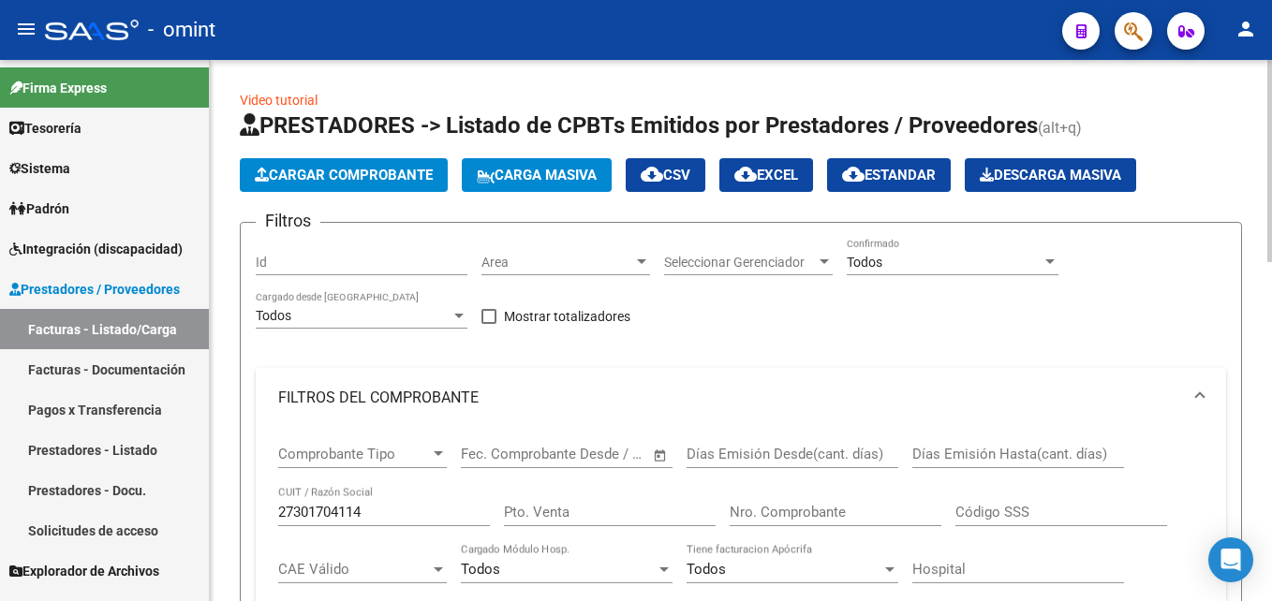
click at [313, 512] on input "27301704114" at bounding box center [384, 512] width 212 height 17
paste input "39056590"
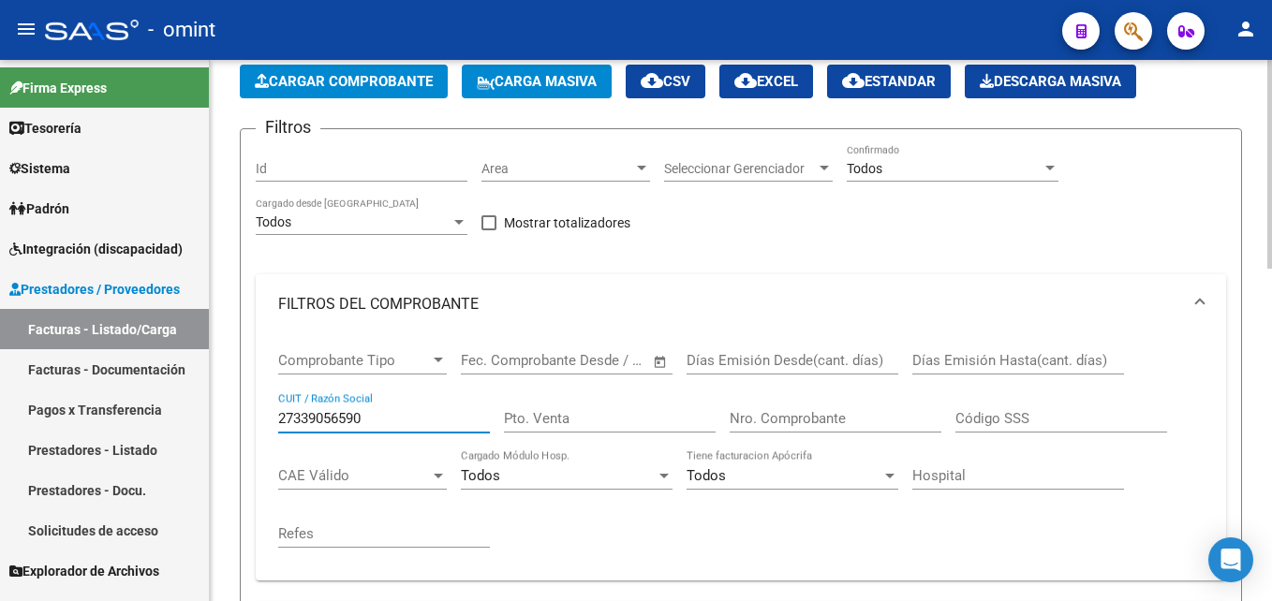
click at [341, 419] on input "27339056590" at bounding box center [384, 418] width 212 height 17
paste input "01704114"
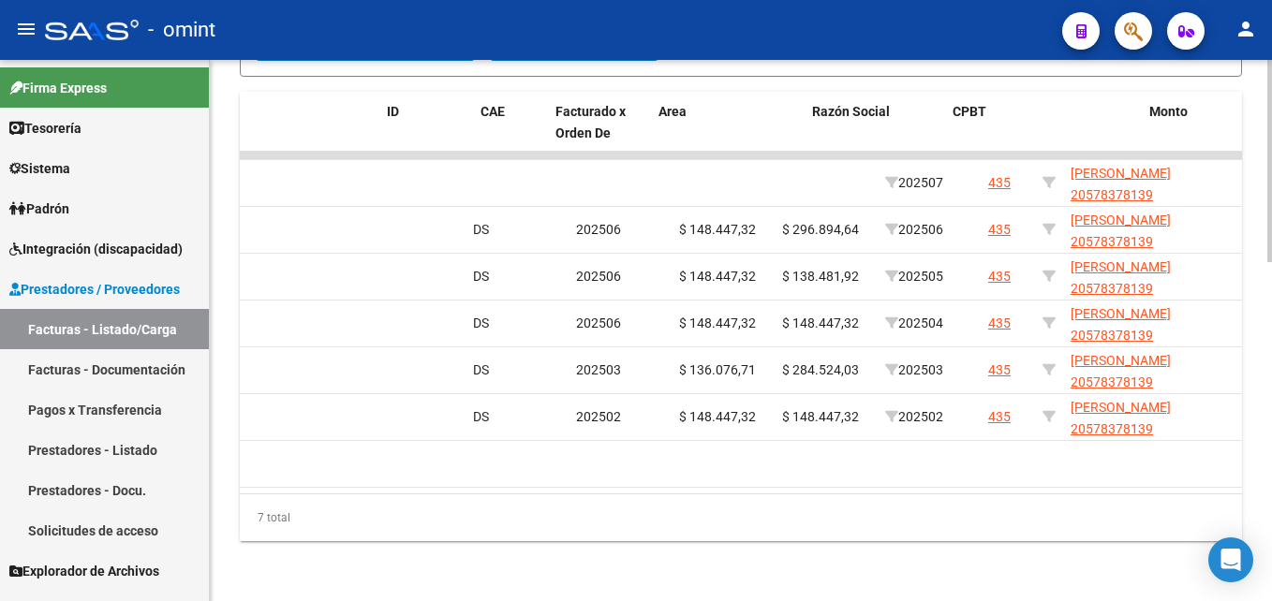
scroll to position [0, 0]
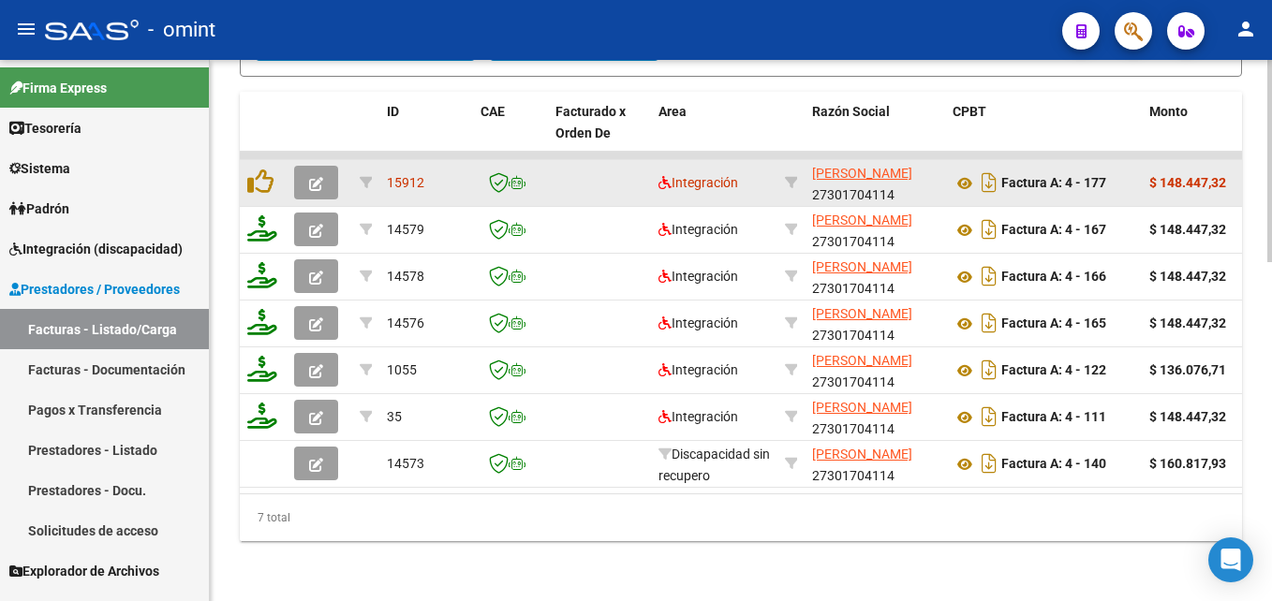
type input "27301704114"
click at [325, 182] on button "button" at bounding box center [316, 183] width 44 height 34
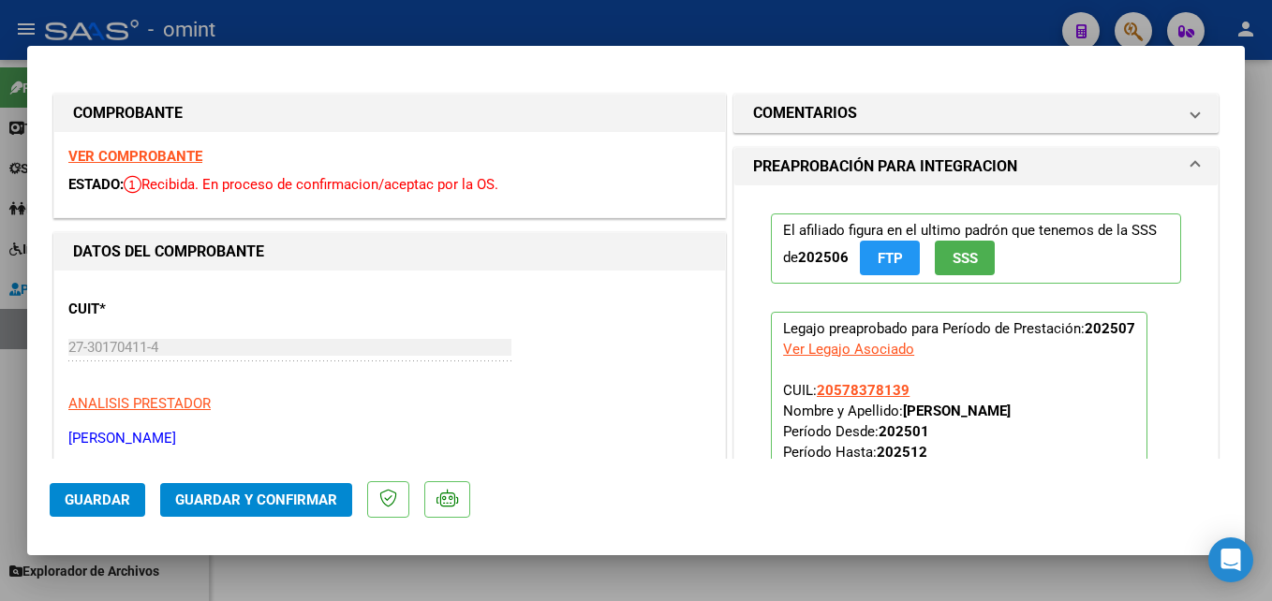
click at [185, 153] on strong "VER COMPROBANTE" at bounding box center [135, 156] width 134 height 17
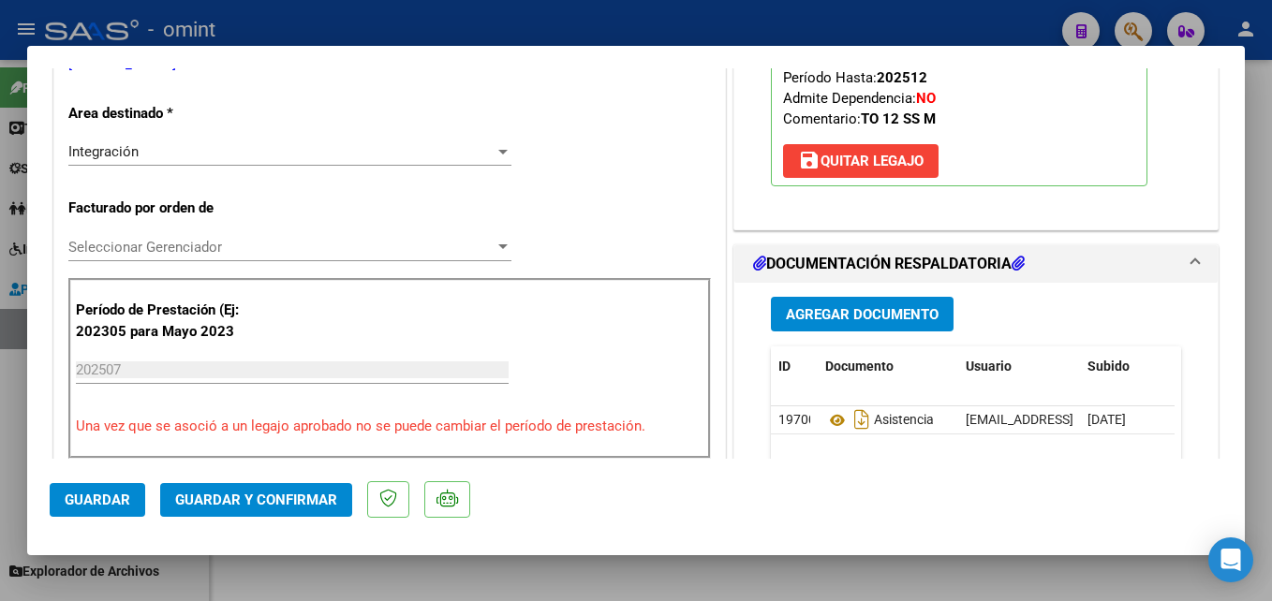
scroll to position [562, 0]
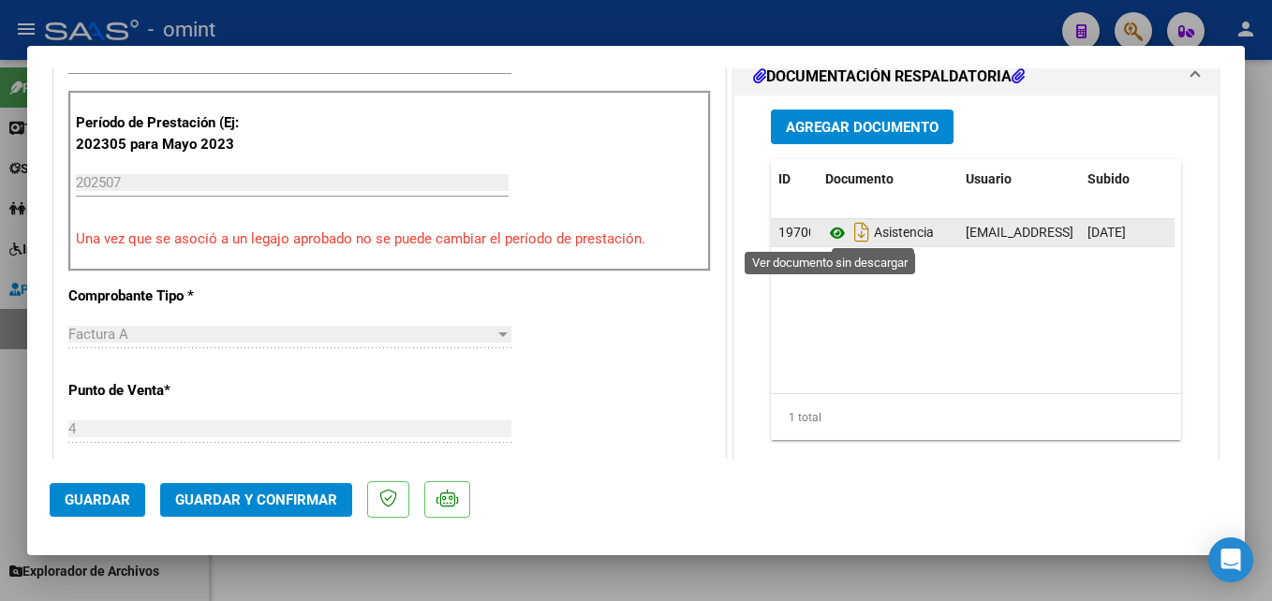
click at [827, 238] on icon at bounding box center [837, 233] width 24 height 22
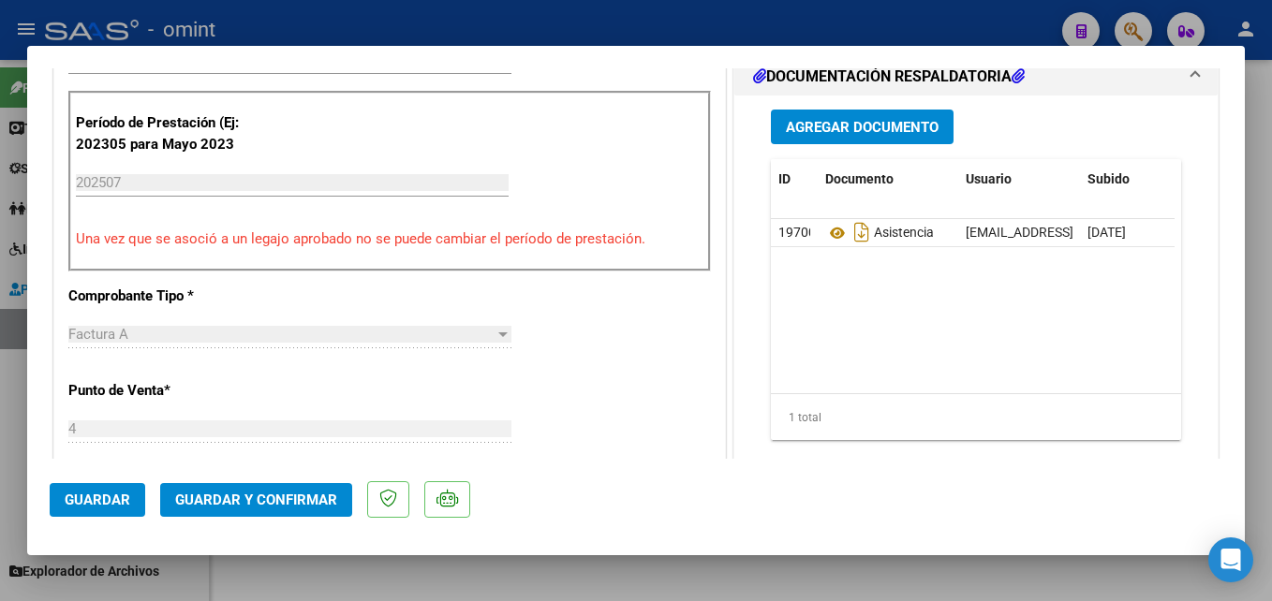
scroll to position [281, 0]
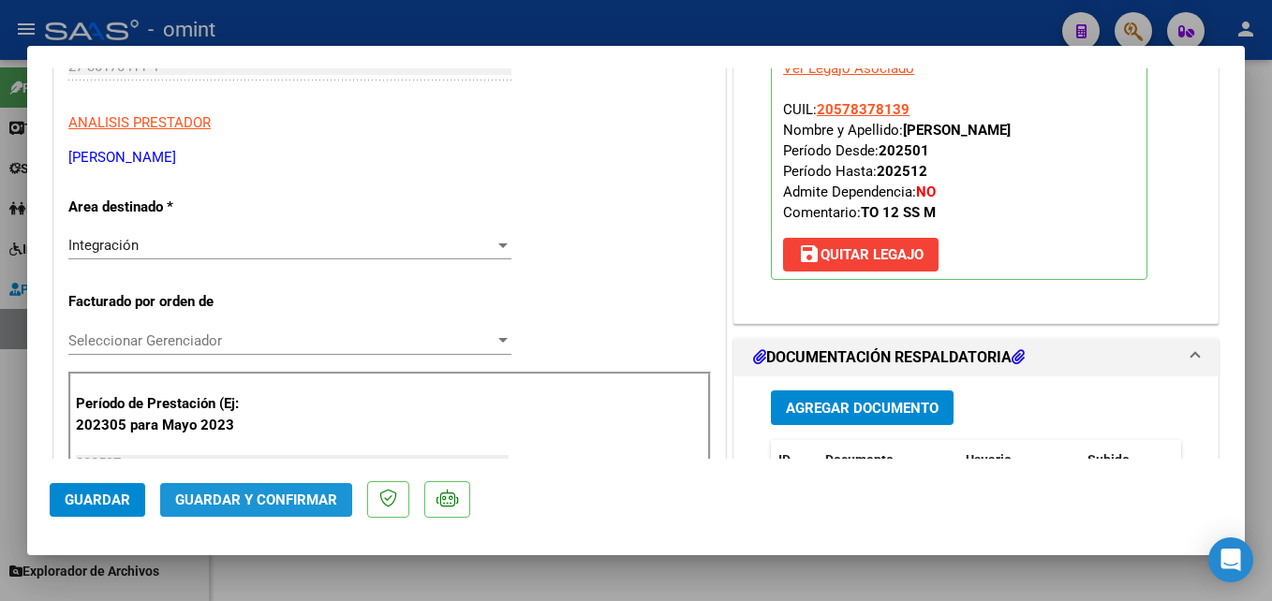
click at [277, 506] on span "Guardar y Confirmar" at bounding box center [256, 500] width 162 height 17
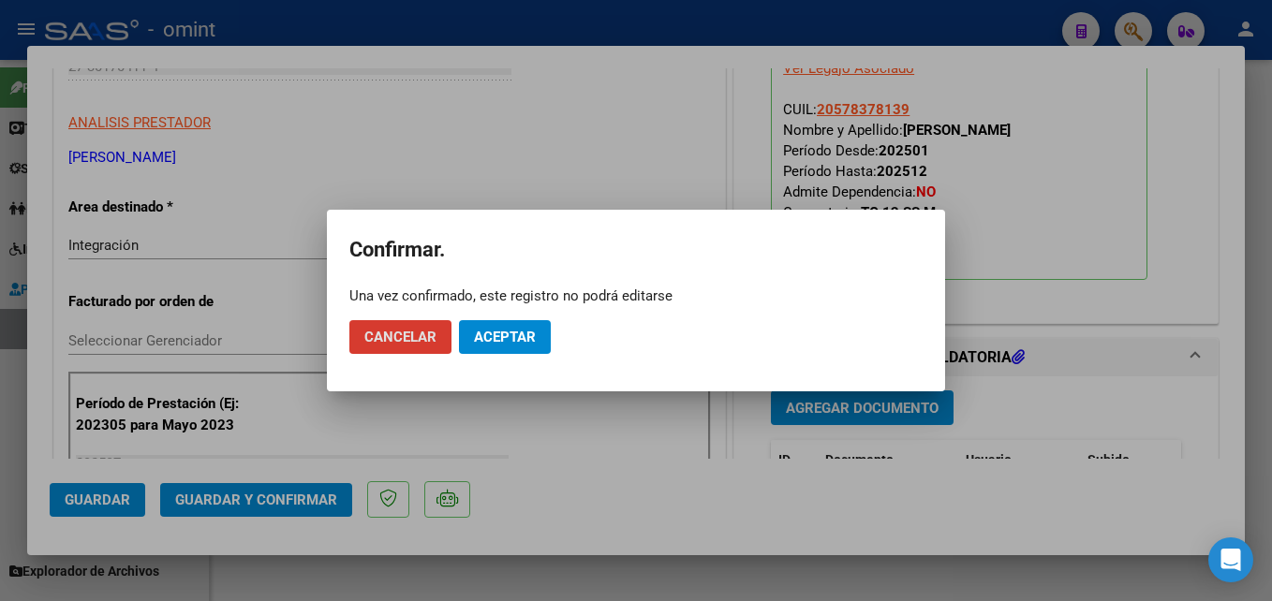
click at [488, 335] on span "Aceptar" at bounding box center [505, 337] width 62 height 17
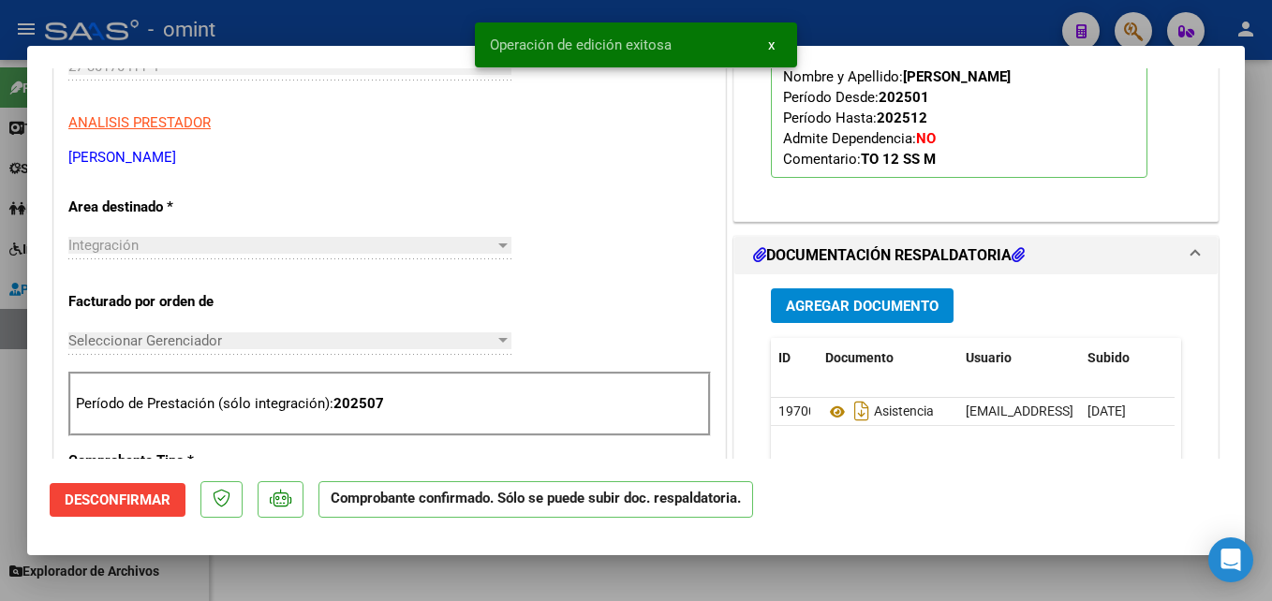
click at [302, 545] on mat-dialog-container "COMPROBANTE VER COMPROBANTE ESTADO: El comprobante fue aceptado por la obra soc…" at bounding box center [636, 301] width 1218 height 510
click at [300, 567] on div at bounding box center [636, 300] width 1272 height 601
type input "$ 0,00"
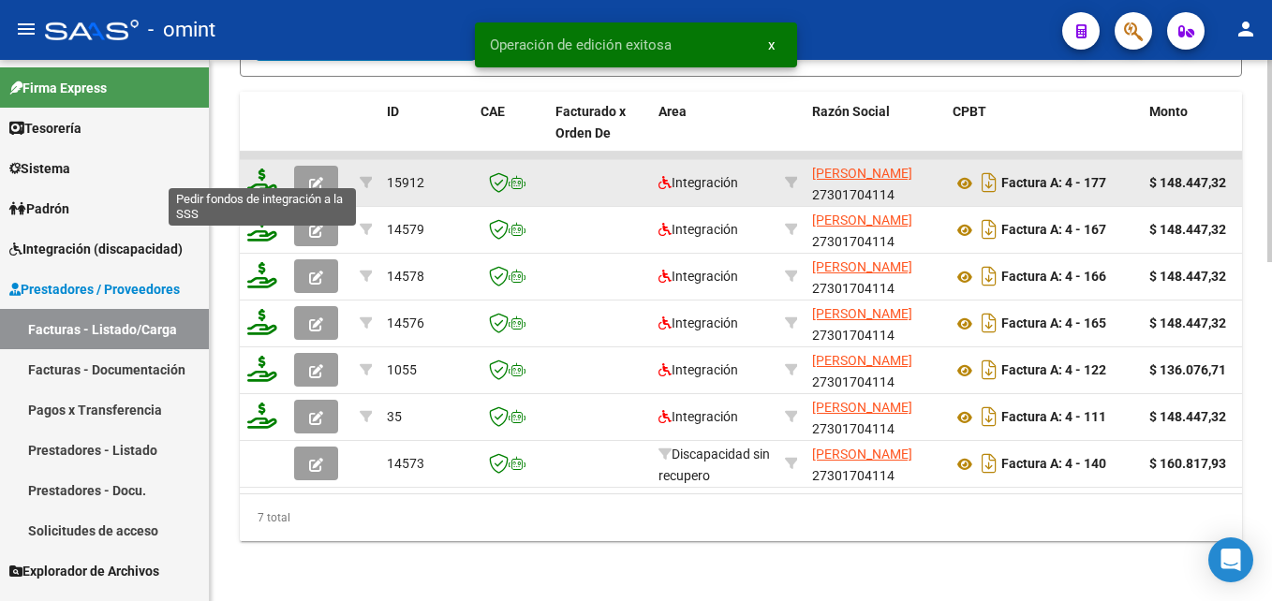
click at [262, 169] on icon at bounding box center [262, 182] width 30 height 26
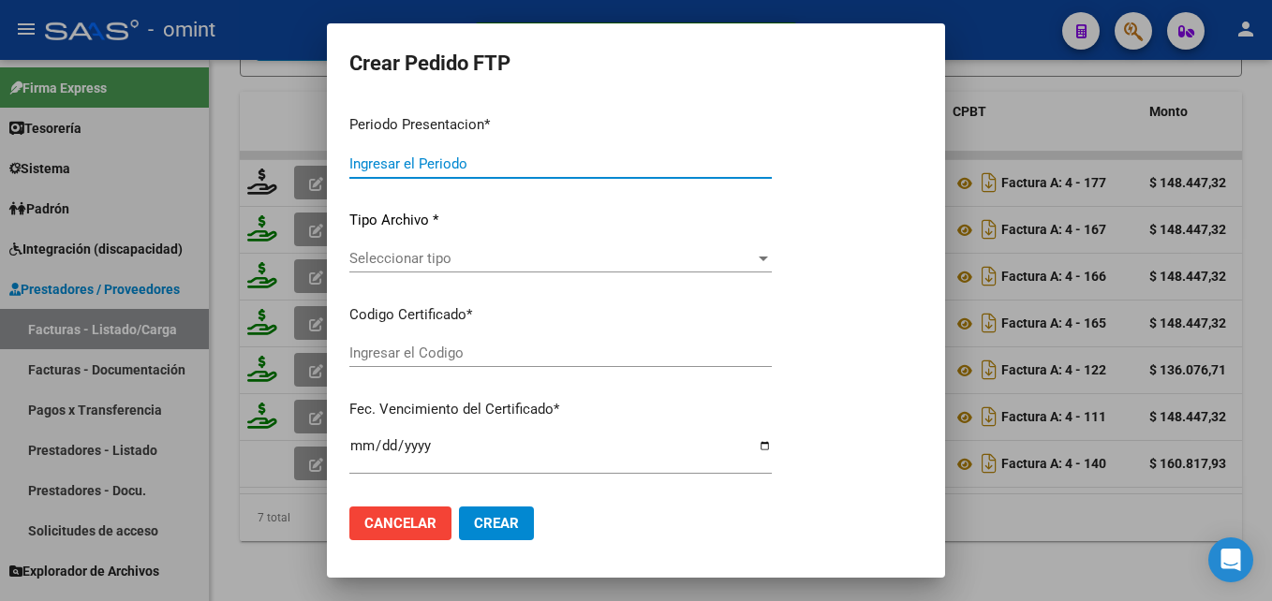
type input "202507"
type input "$ 148.447,32"
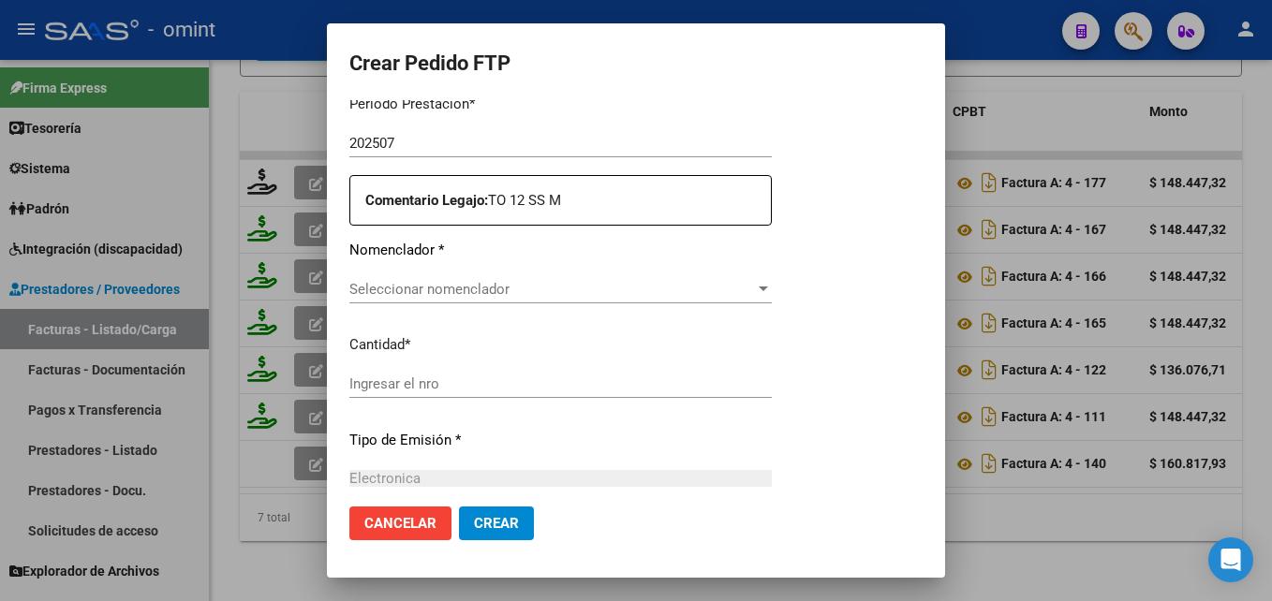
type input "9608310642"
type input "2026-10-31"
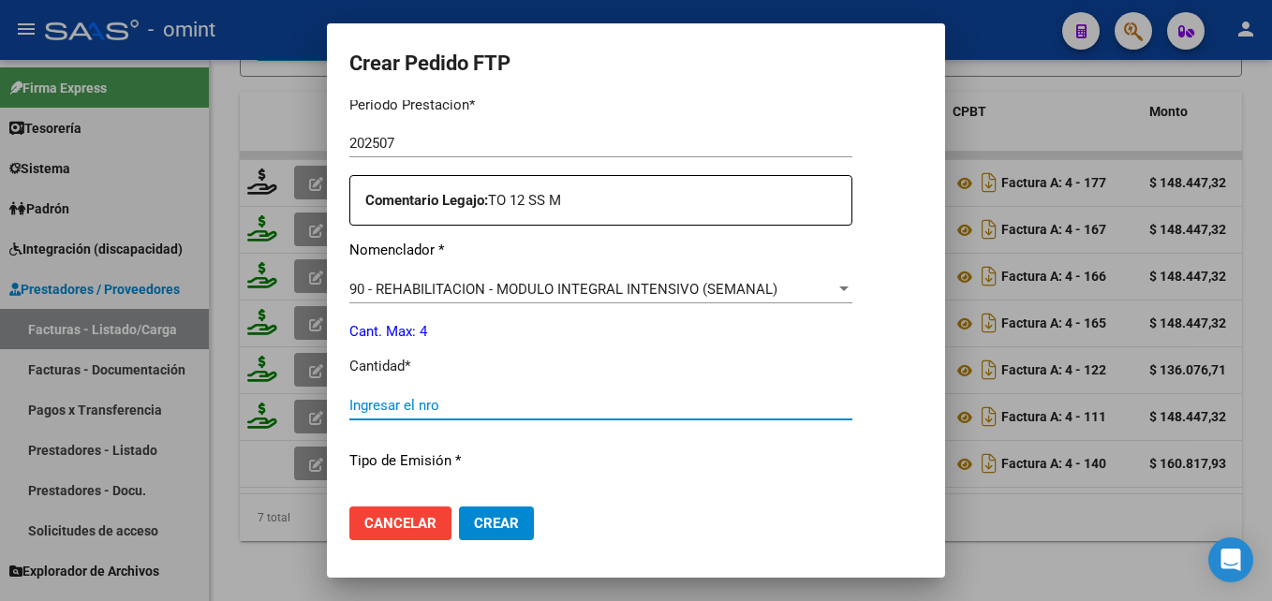
click at [431, 410] on input "Ingresar el nro" at bounding box center [600, 405] width 503 height 17
type input "4"
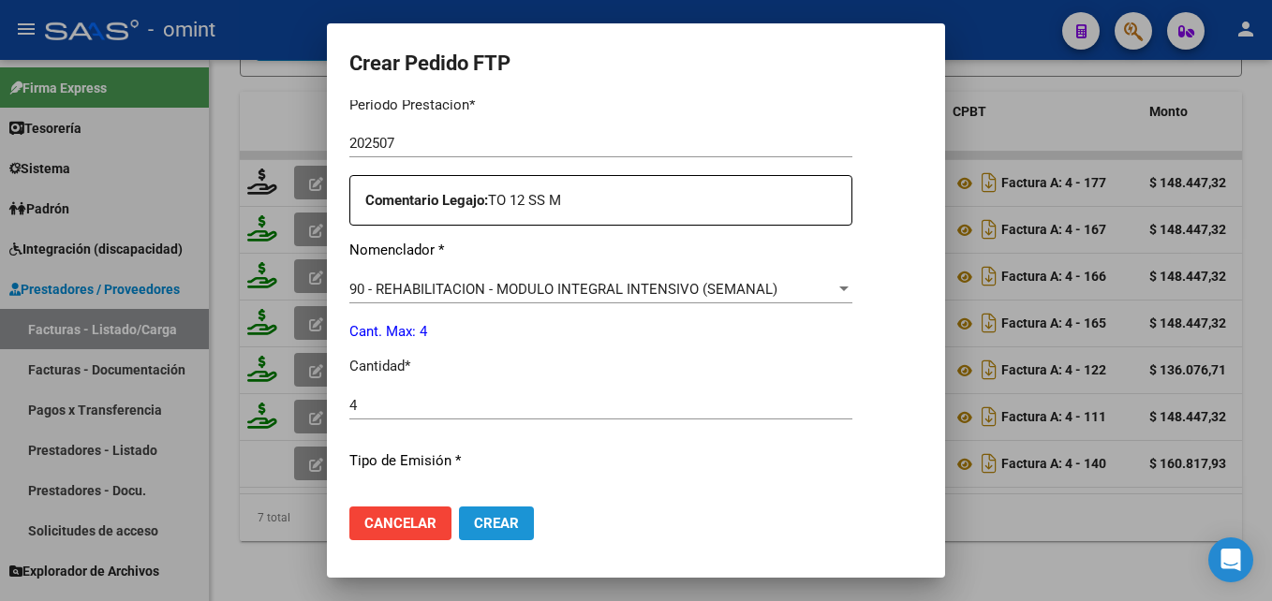
click at [478, 522] on span "Crear" at bounding box center [496, 523] width 45 height 17
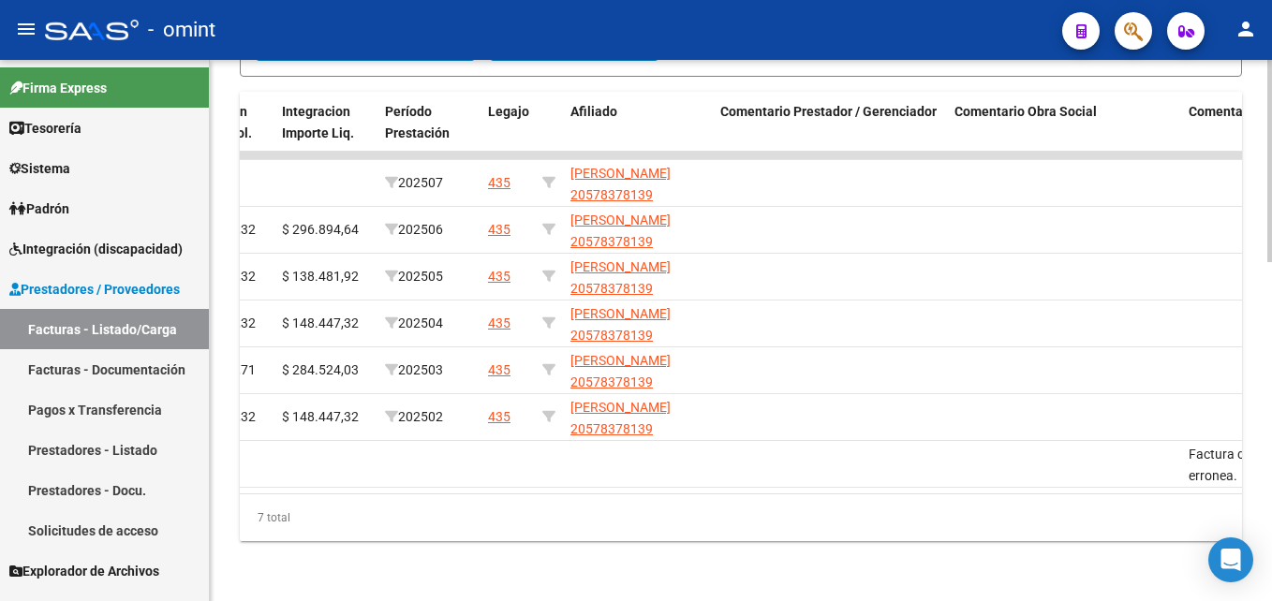
scroll to position [347, 0]
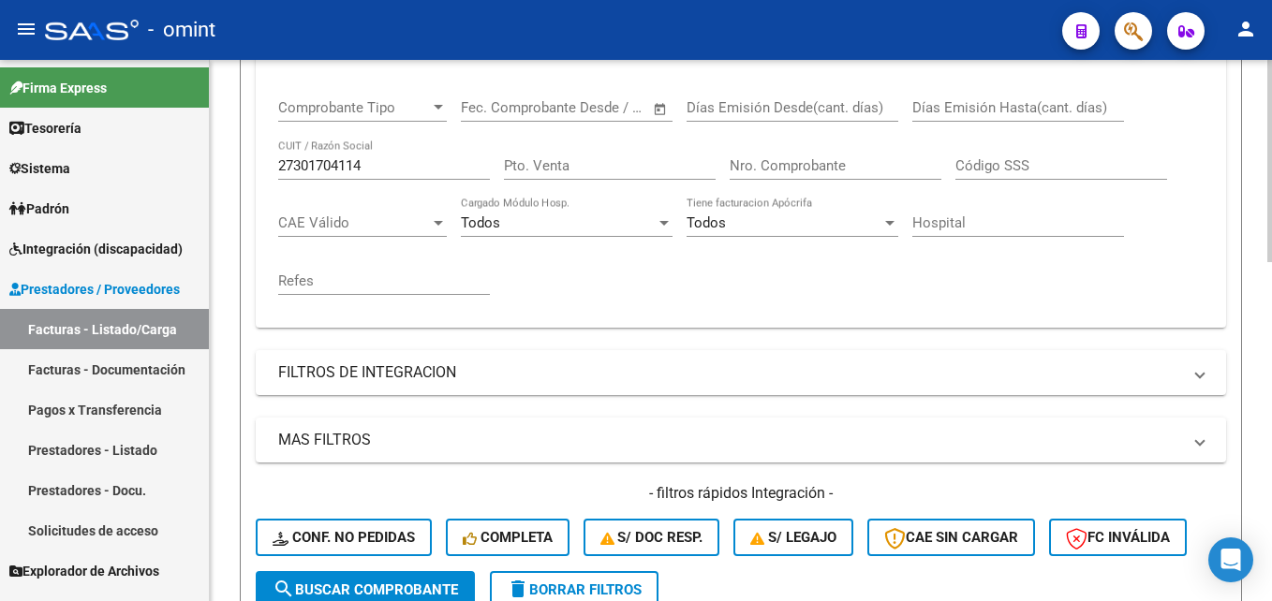
click at [316, 169] on input "27301704114" at bounding box center [384, 165] width 212 height 17
paste input "30715089145"
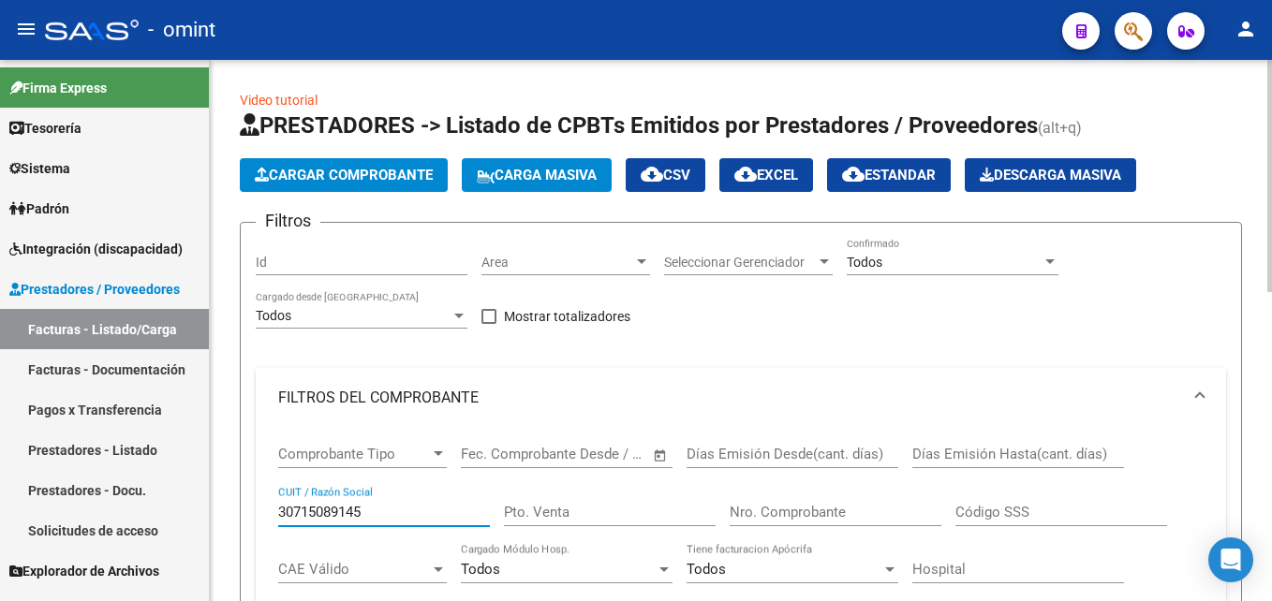
click at [324, 501] on div "30715089145 CUIT / Razón Social" at bounding box center [384, 506] width 212 height 40
click at [329, 512] on input "30715089145" at bounding box center [384, 512] width 212 height 17
paste input "7345114"
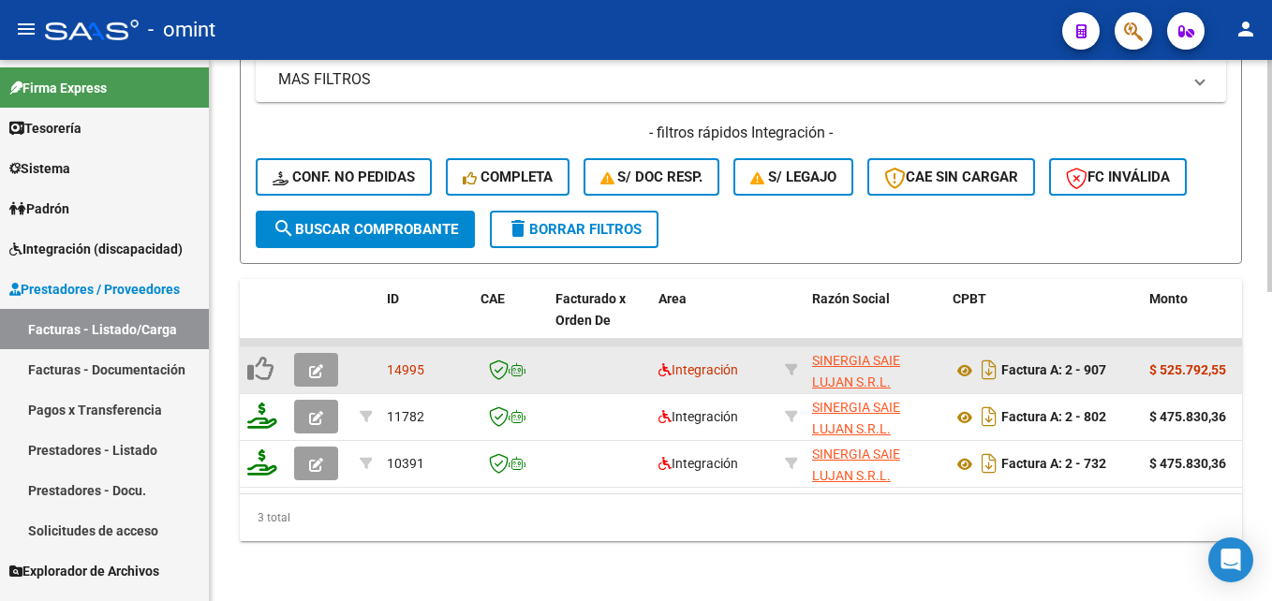
type input "30717345114"
click at [330, 353] on button "button" at bounding box center [316, 370] width 44 height 34
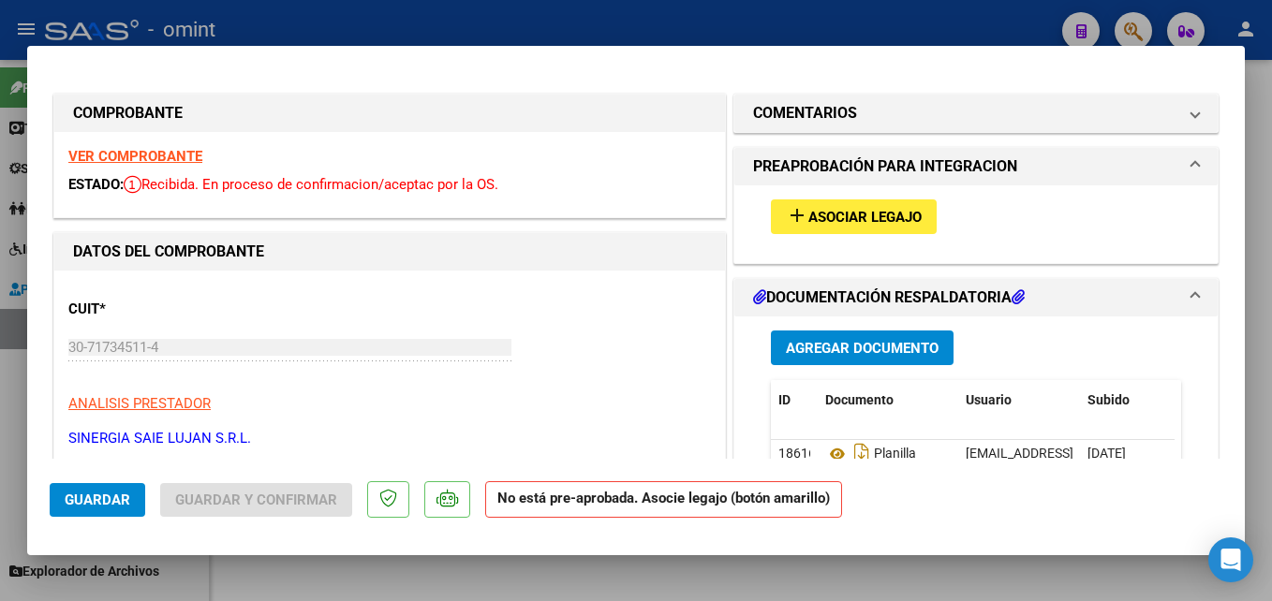
click at [167, 157] on strong "VER COMPROBANTE" at bounding box center [135, 156] width 134 height 17
click at [861, 223] on span "Asociar Legajo" at bounding box center [864, 217] width 113 height 17
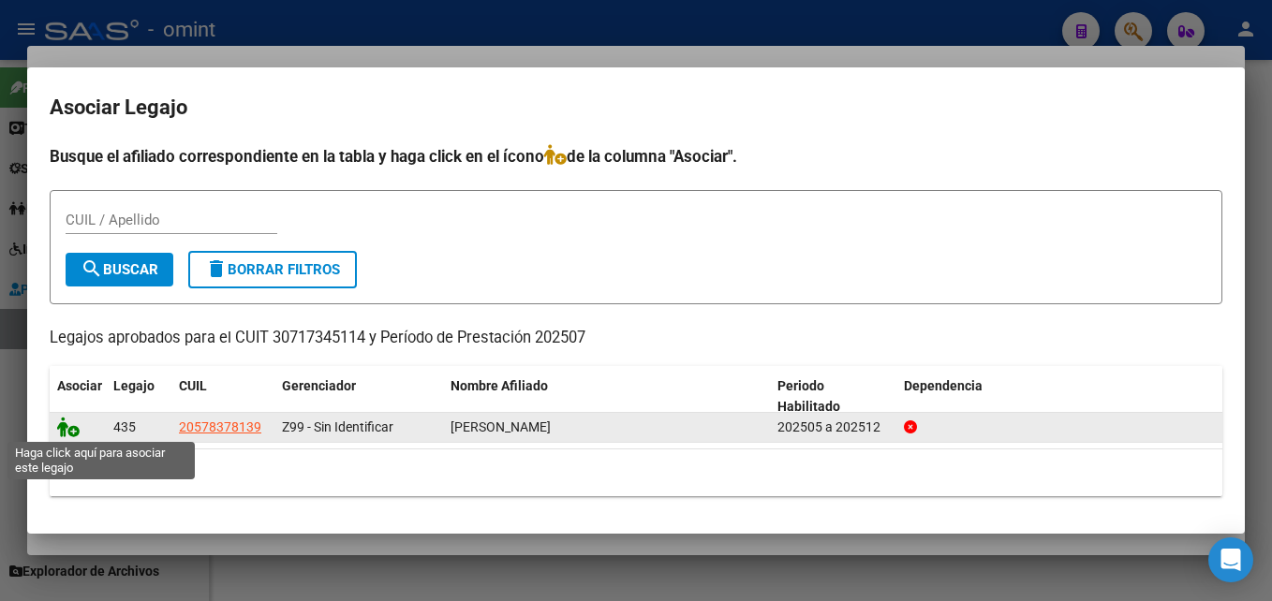
click at [63, 436] on icon at bounding box center [68, 427] width 22 height 21
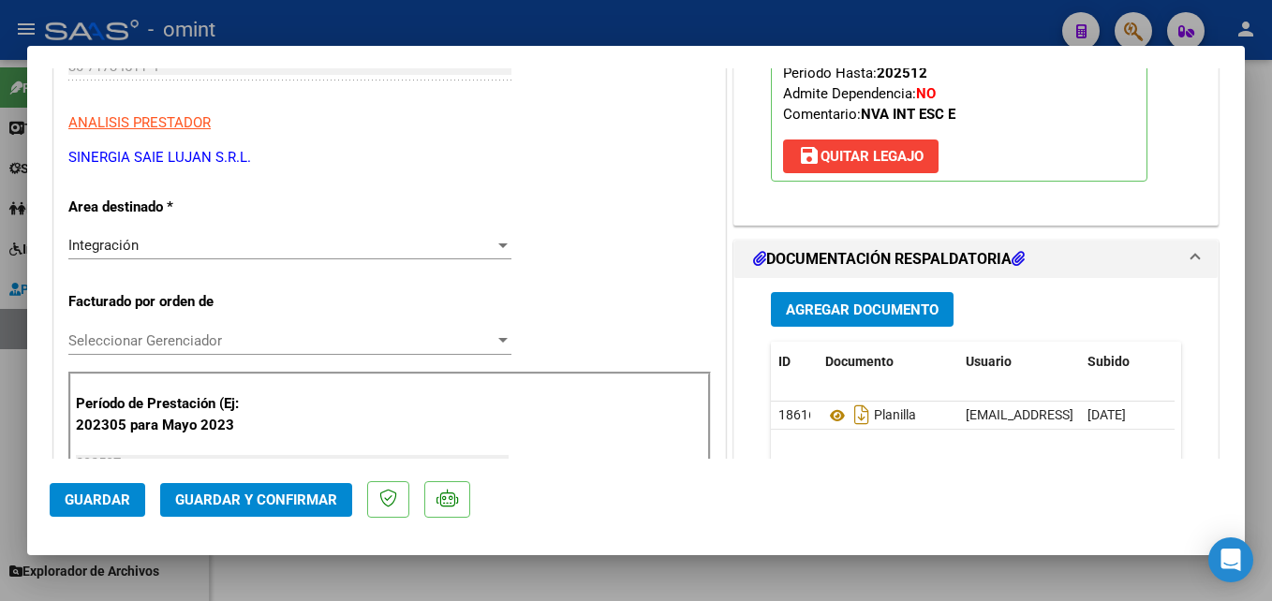
scroll to position [375, 0]
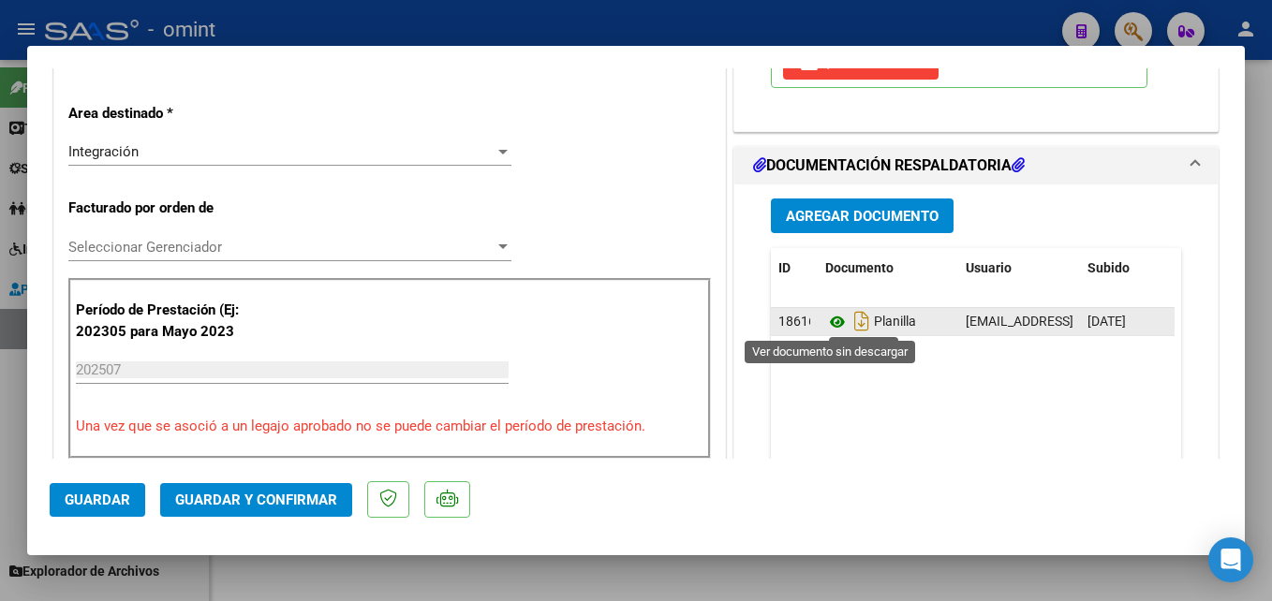
click at [830, 331] on icon at bounding box center [837, 322] width 24 height 22
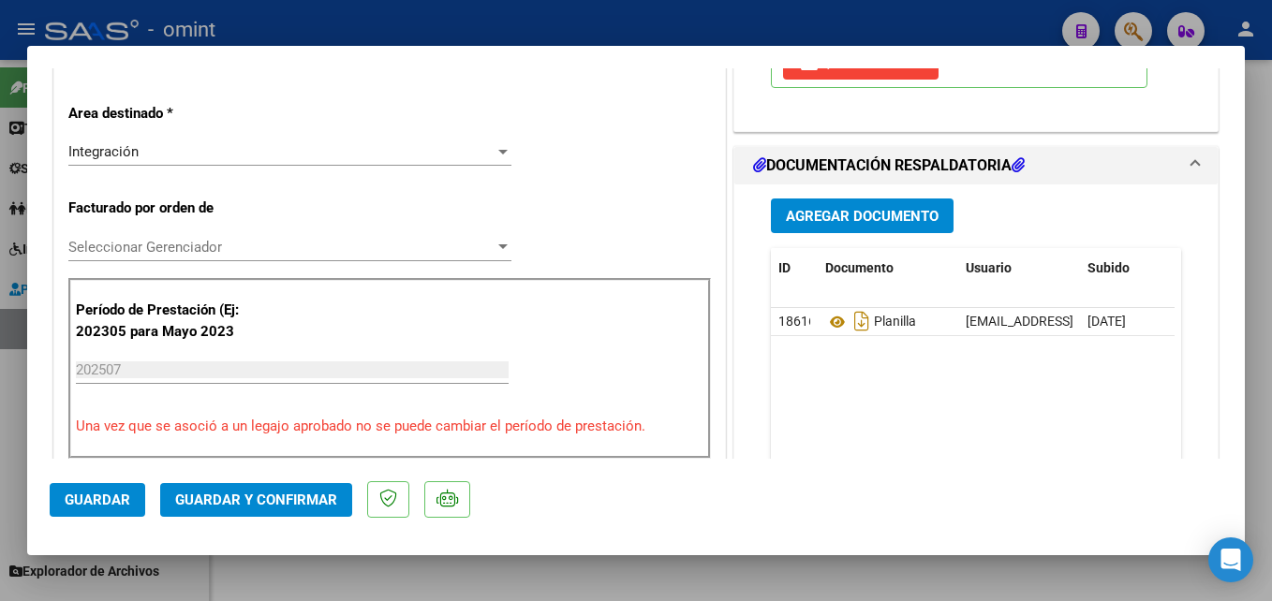
click at [257, 487] on button "Guardar y Confirmar" at bounding box center [256, 500] width 192 height 34
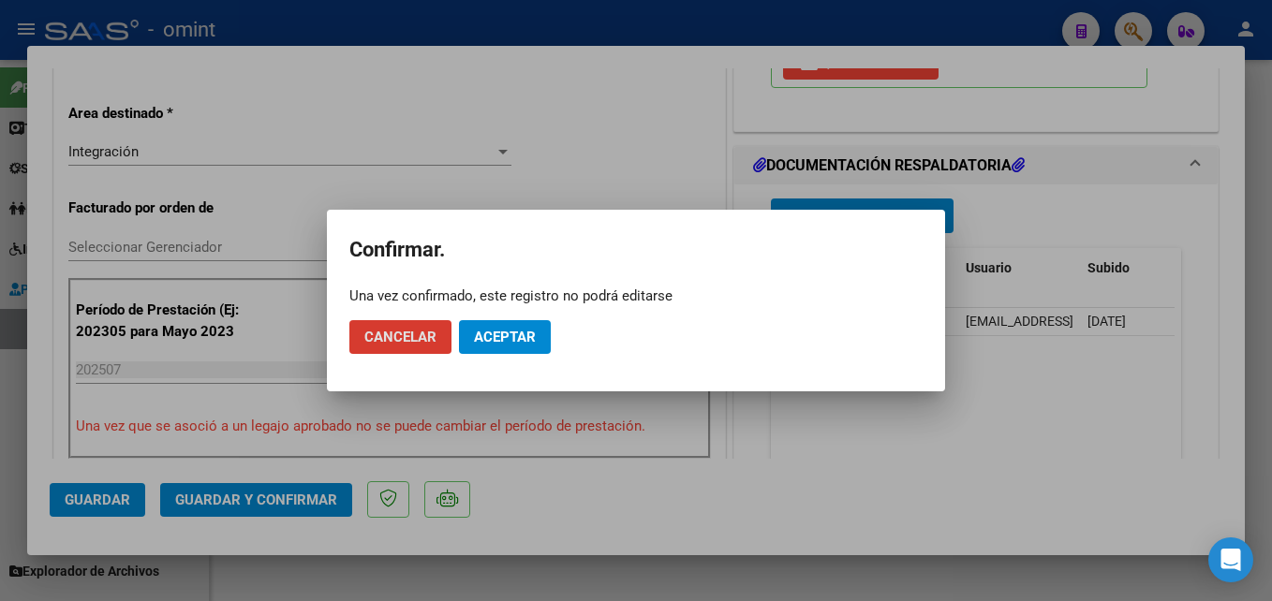
click at [495, 346] on button "Aceptar" at bounding box center [505, 337] width 92 height 34
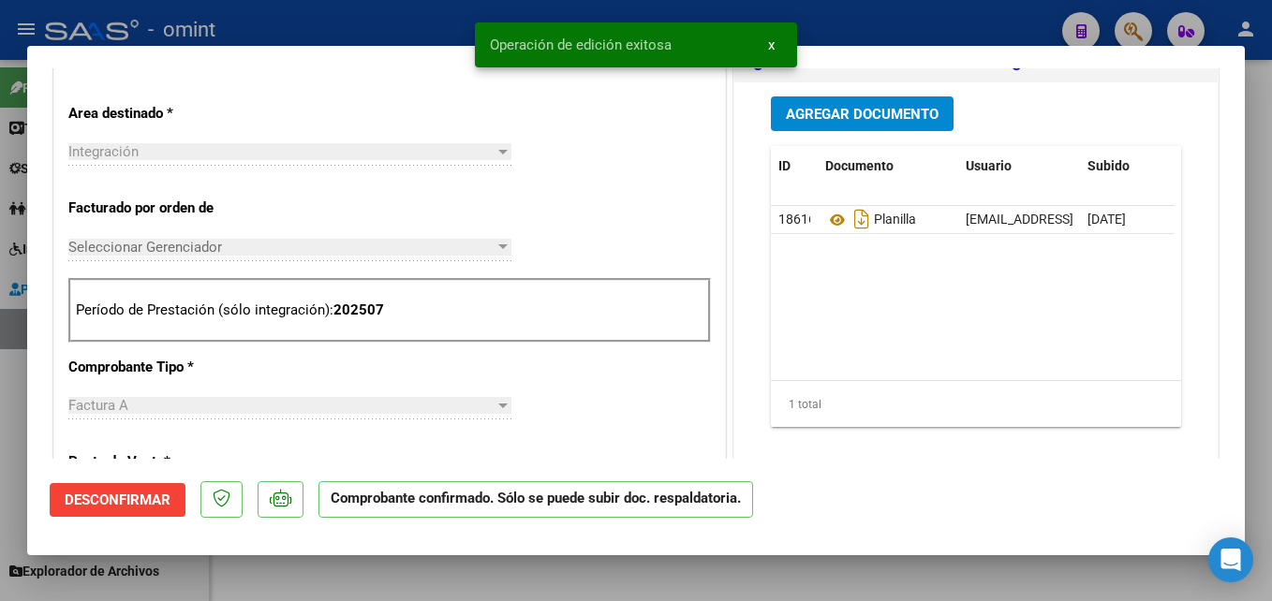
click at [306, 585] on div at bounding box center [636, 300] width 1272 height 601
type input "$ 0,00"
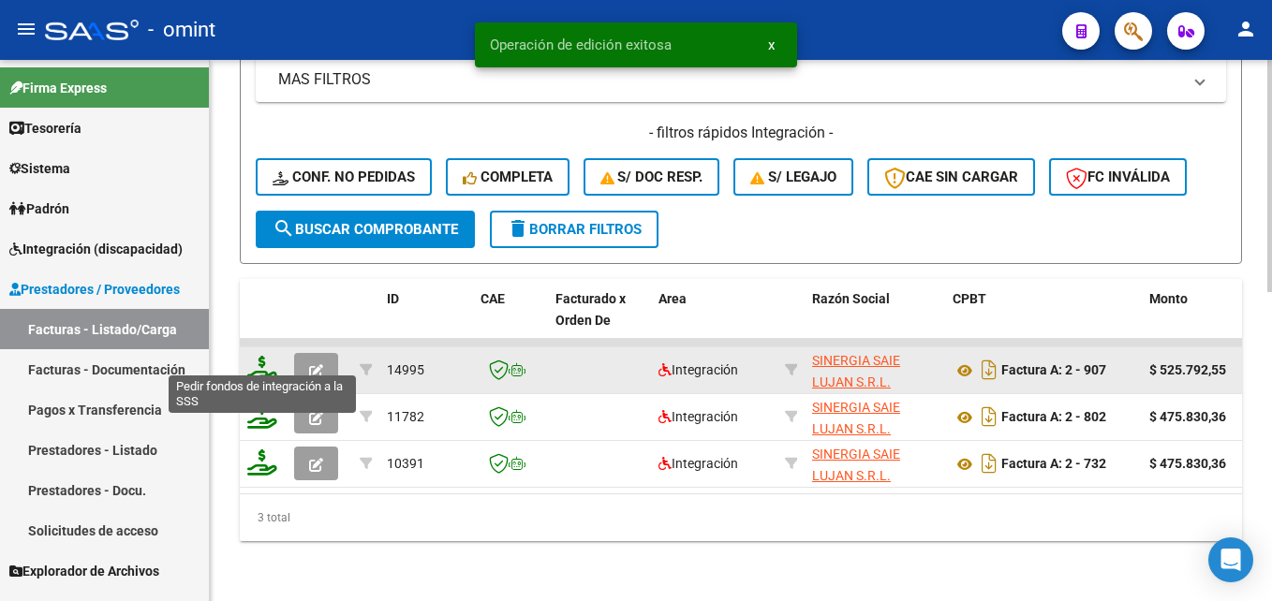
click at [266, 361] on icon at bounding box center [262, 369] width 30 height 26
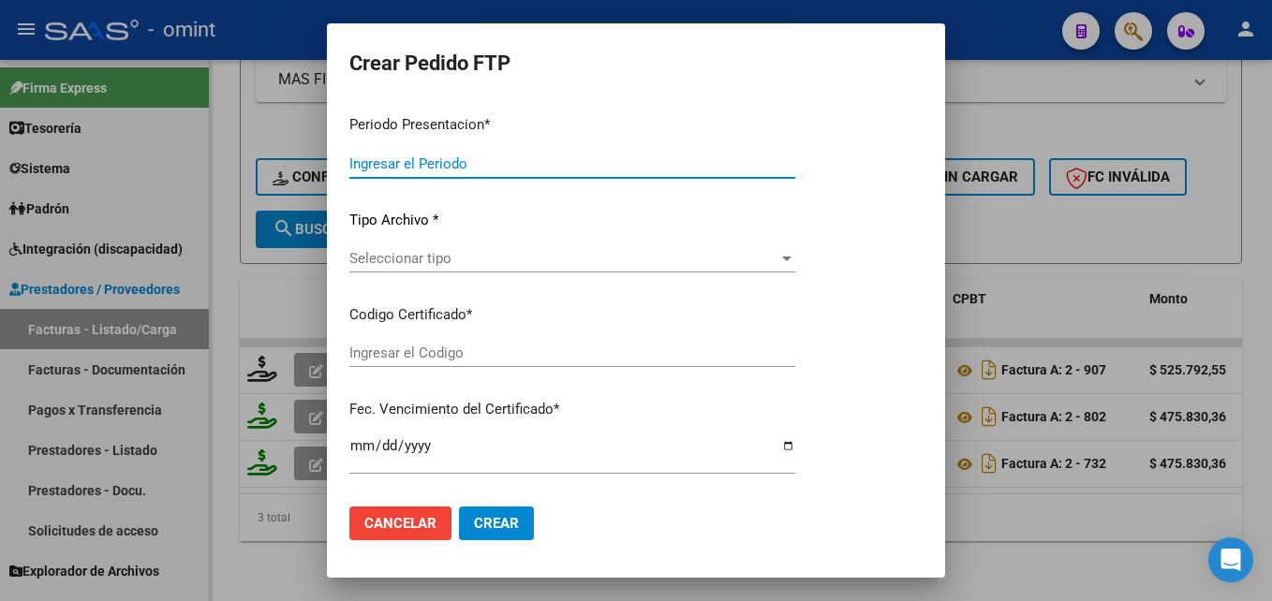
type input "202507"
type input "$ 525.792,55"
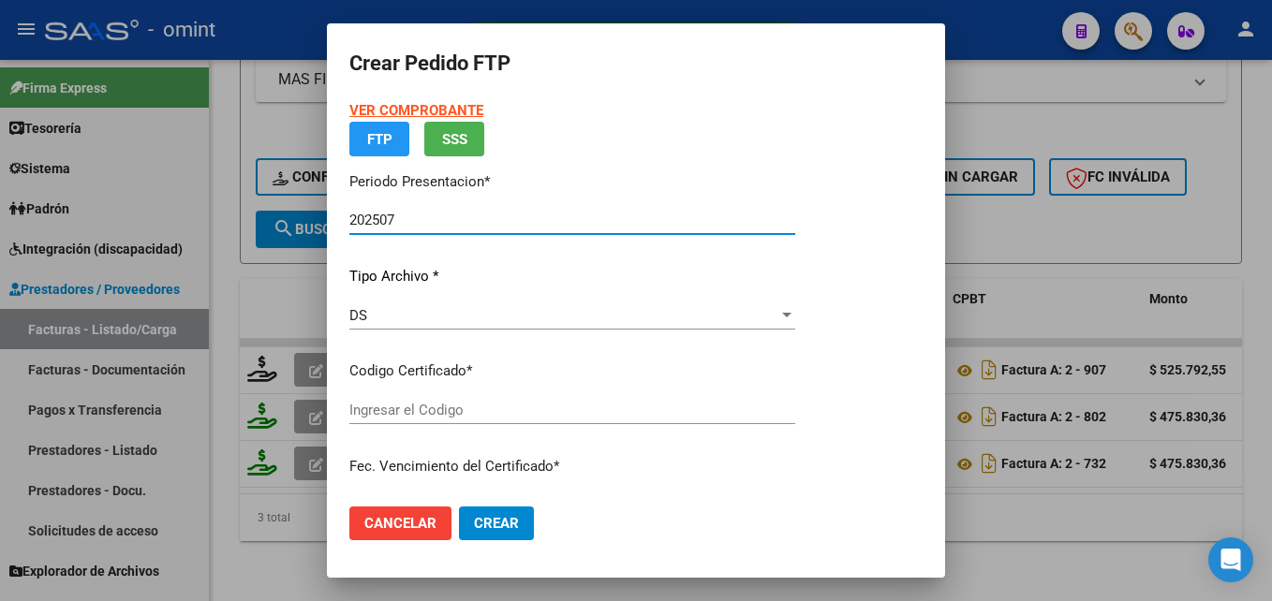
type input "9608310642"
type input "2026-10-31"
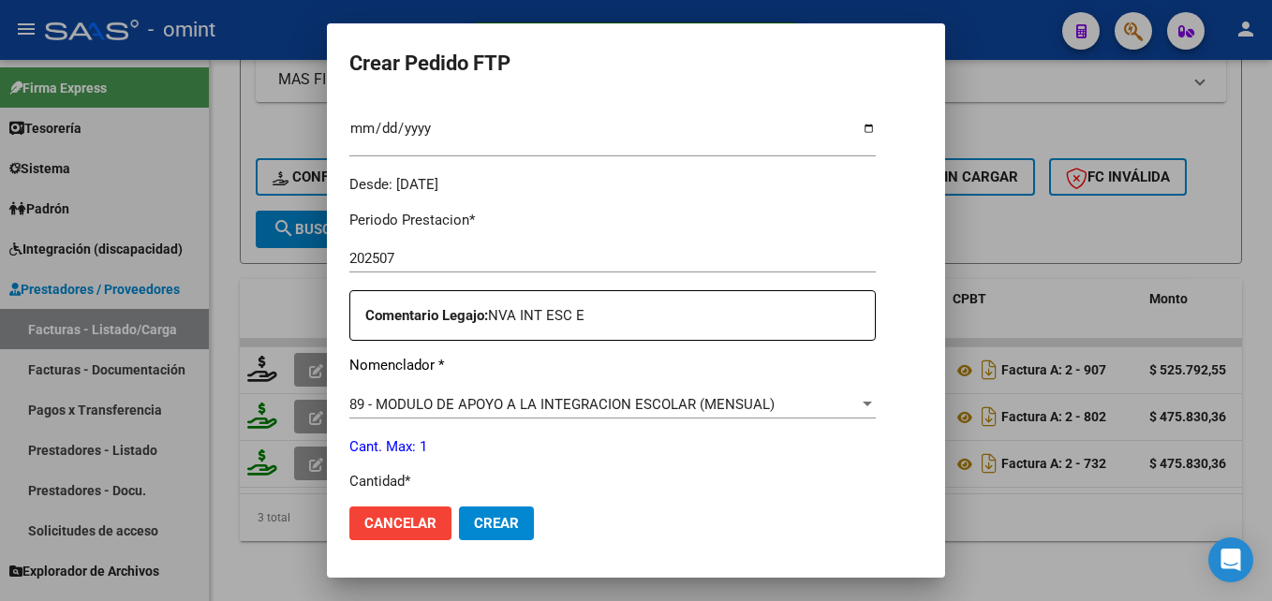
scroll to position [612, 0]
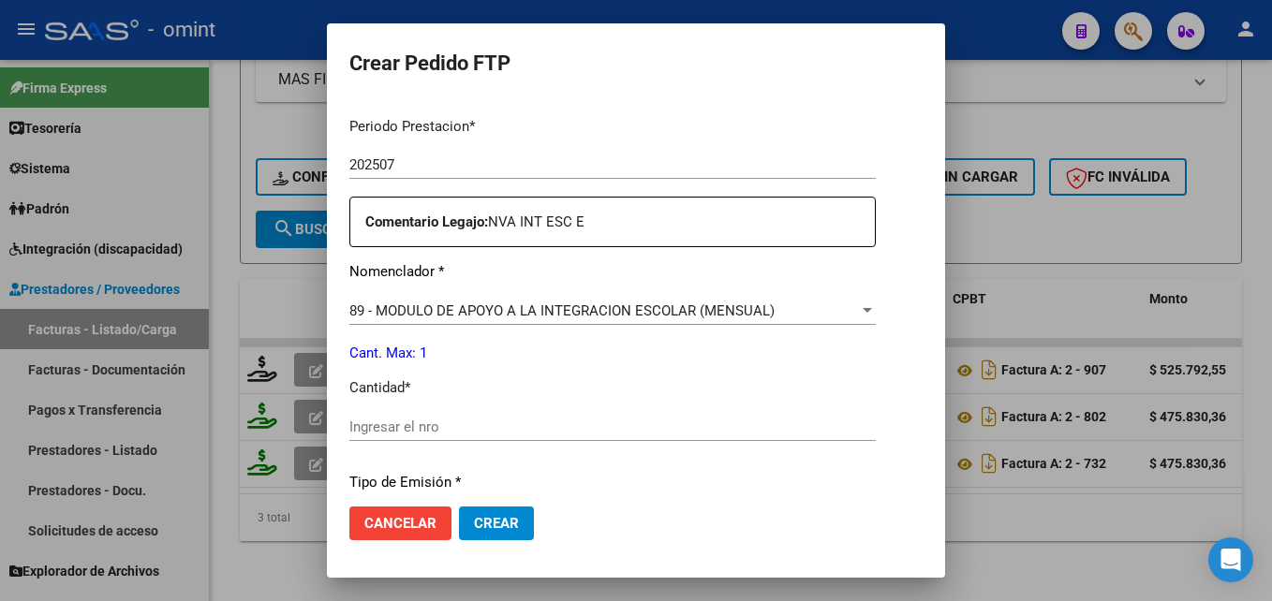
click at [453, 435] on input "Ingresar el nro" at bounding box center [612, 427] width 526 height 17
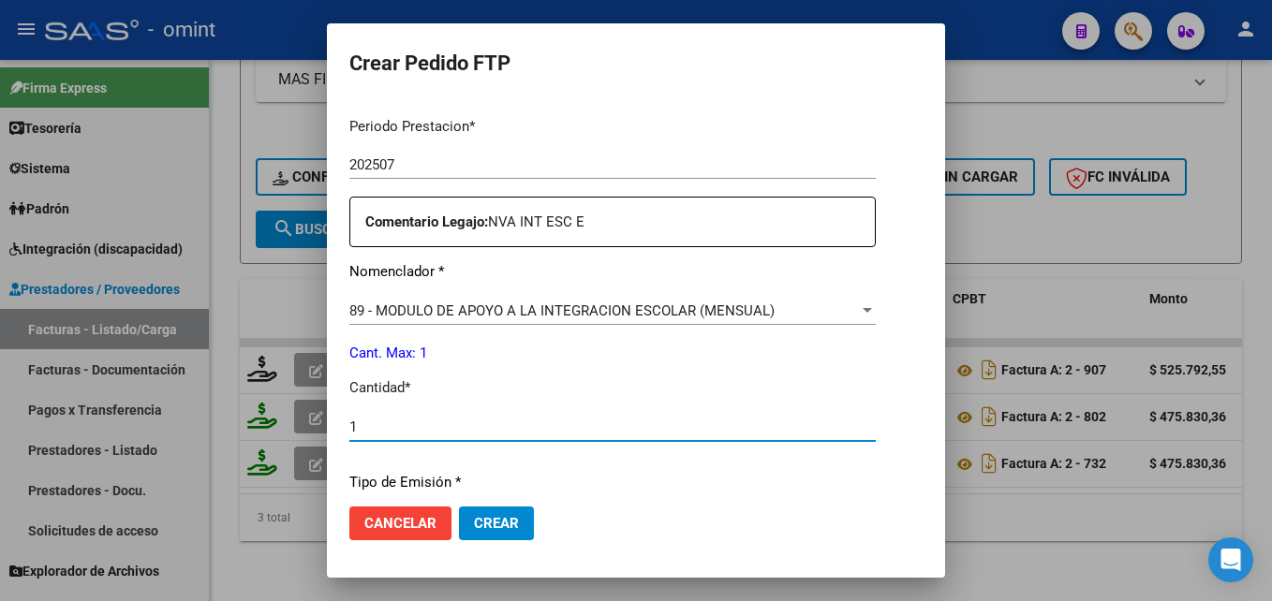
scroll to position [863, 0]
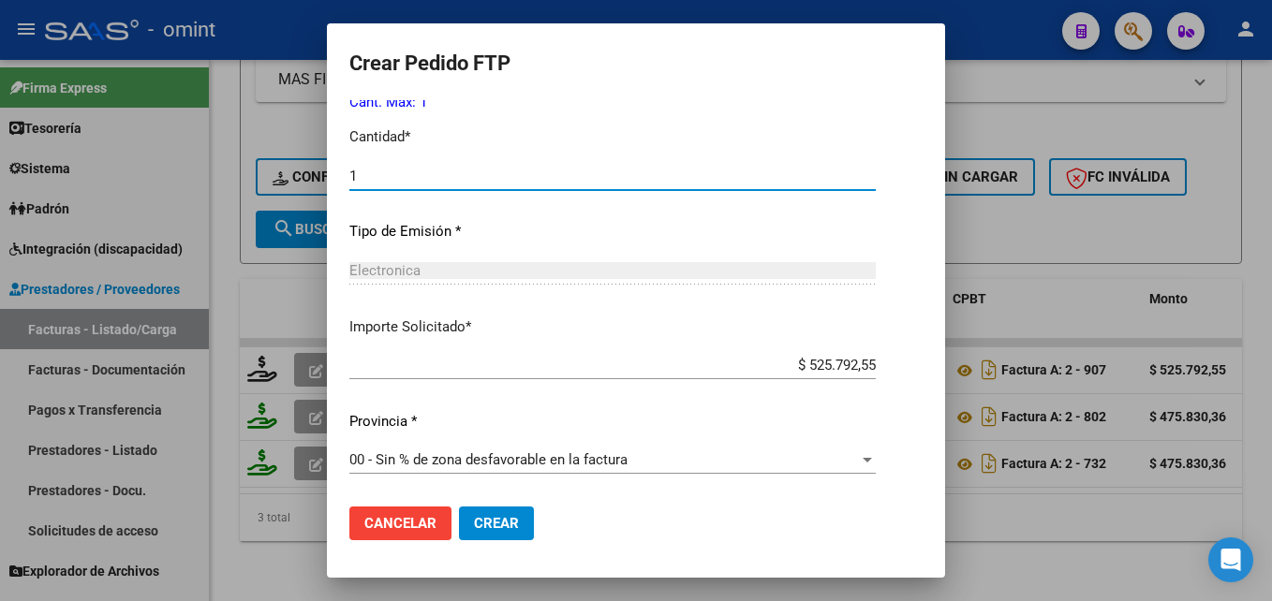
type input "1"
click at [464, 508] on button "Crear" at bounding box center [496, 524] width 75 height 34
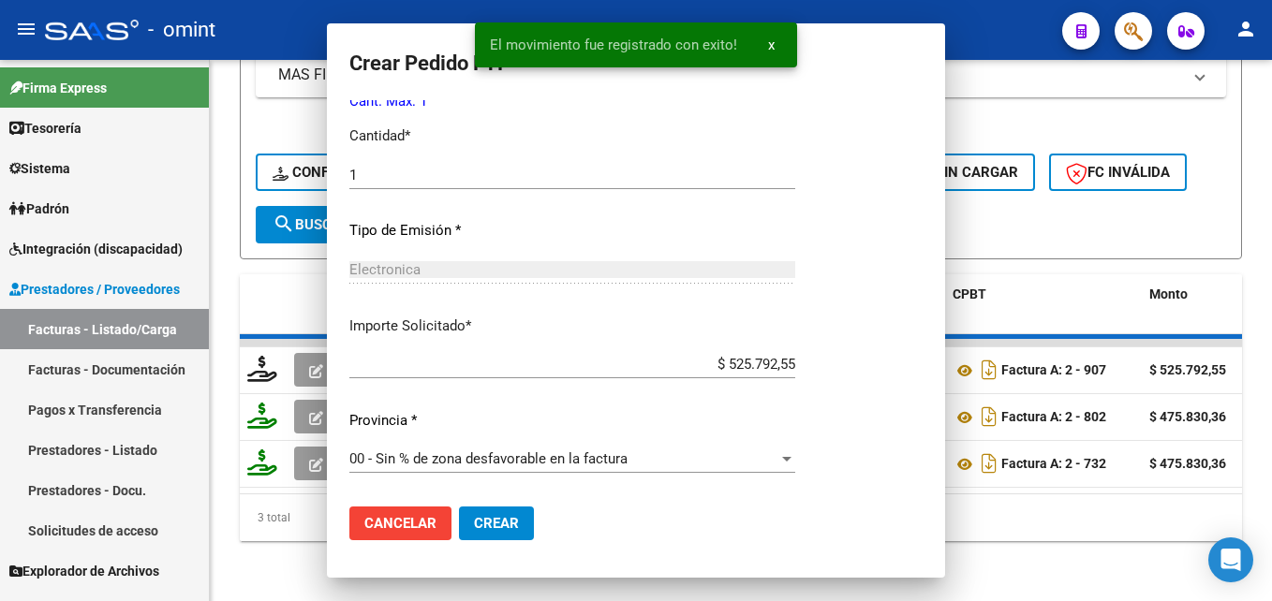
scroll to position [0, 0]
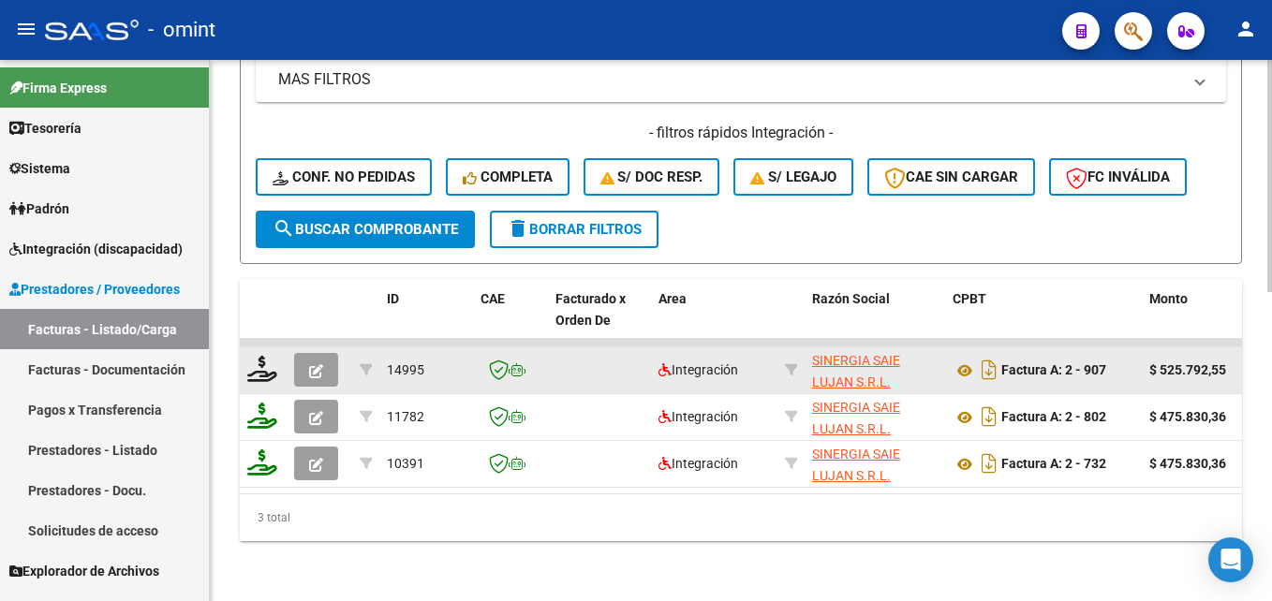
click at [573, 375] on datatable-body-cell at bounding box center [599, 370] width 103 height 46
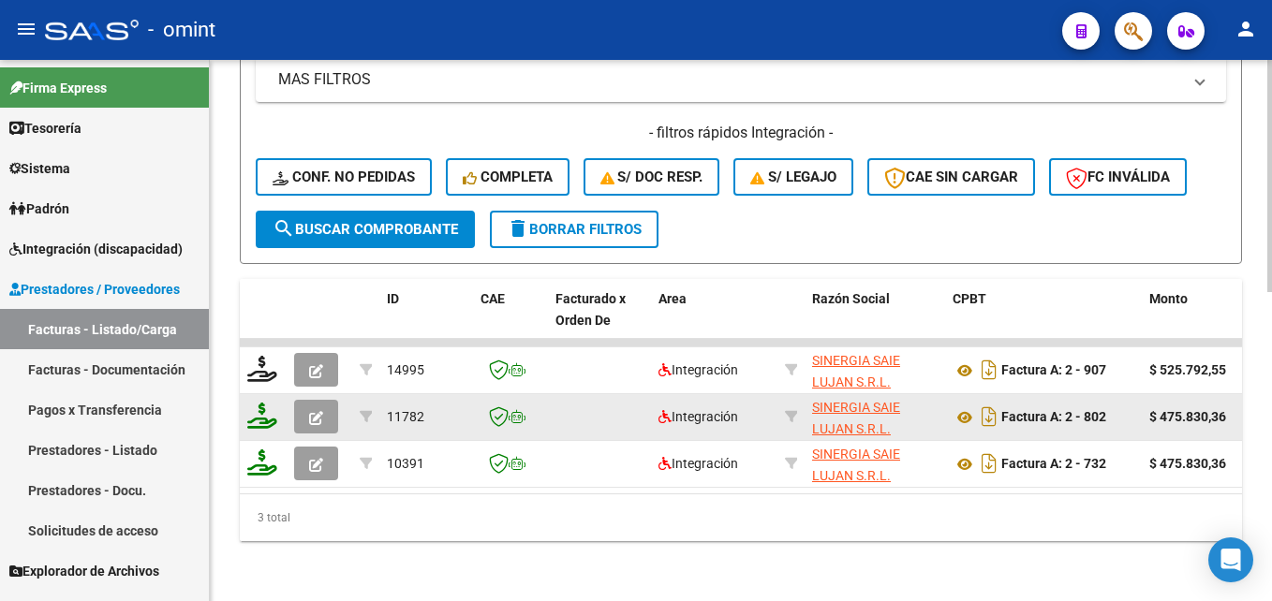
click at [439, 394] on datatable-body-cell "11782" at bounding box center [426, 417] width 94 height 46
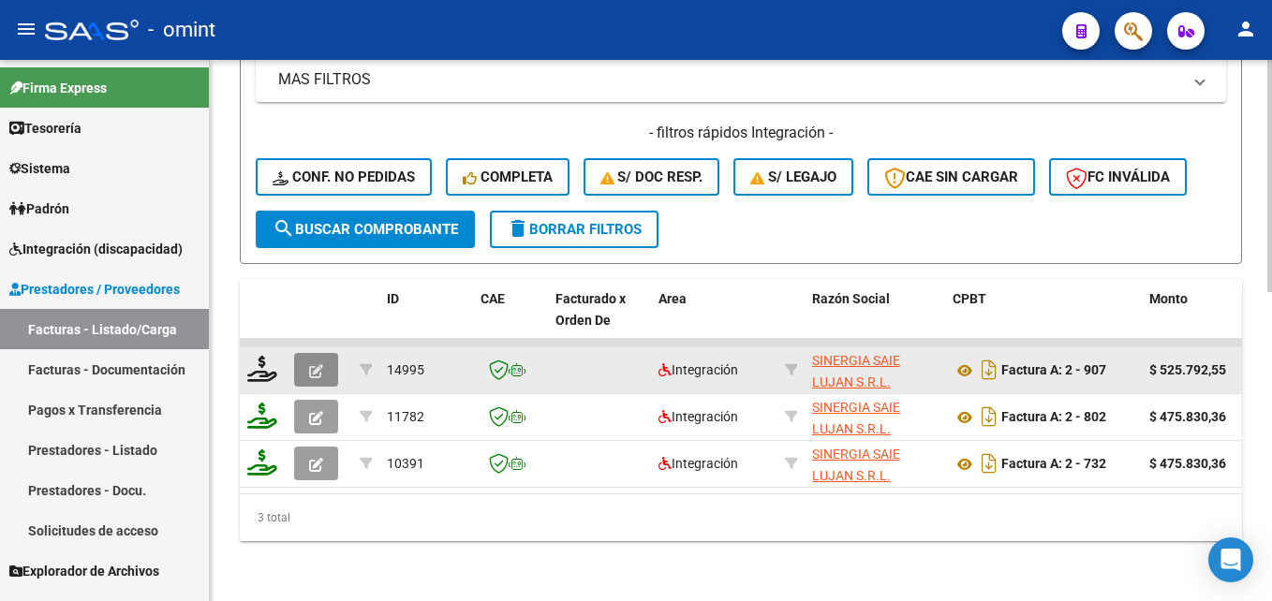
click at [299, 360] on button "button" at bounding box center [316, 370] width 44 height 34
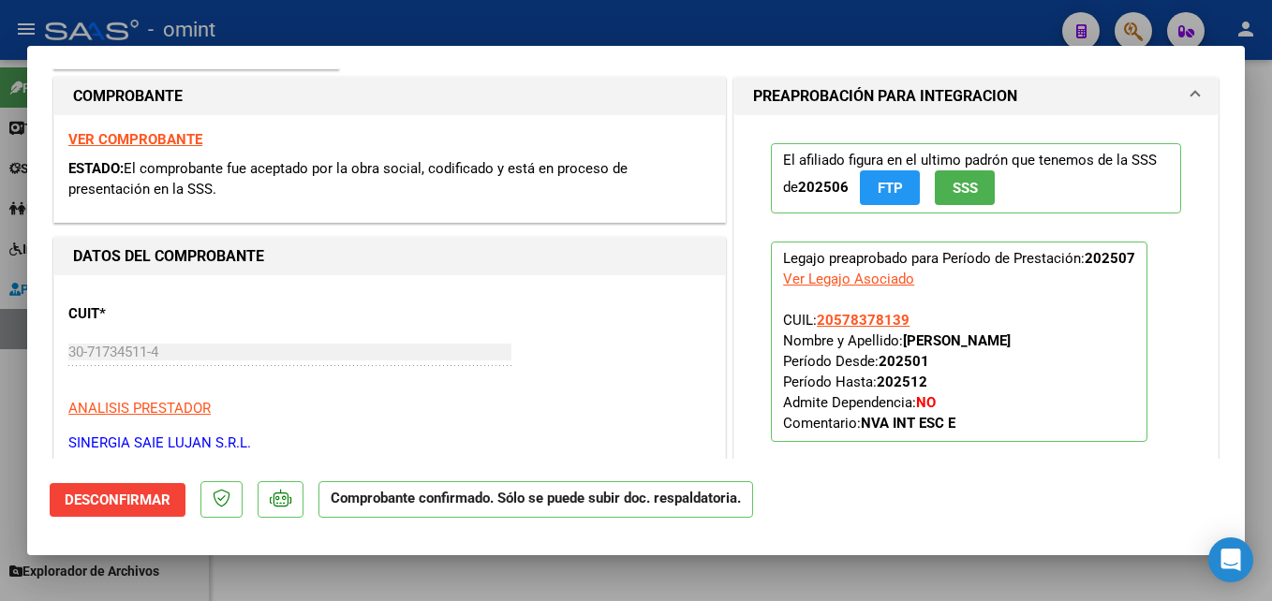
click at [576, 445] on p "SINERGIA SAIE LUJAN S.R.L." at bounding box center [389, 444] width 643 height 22
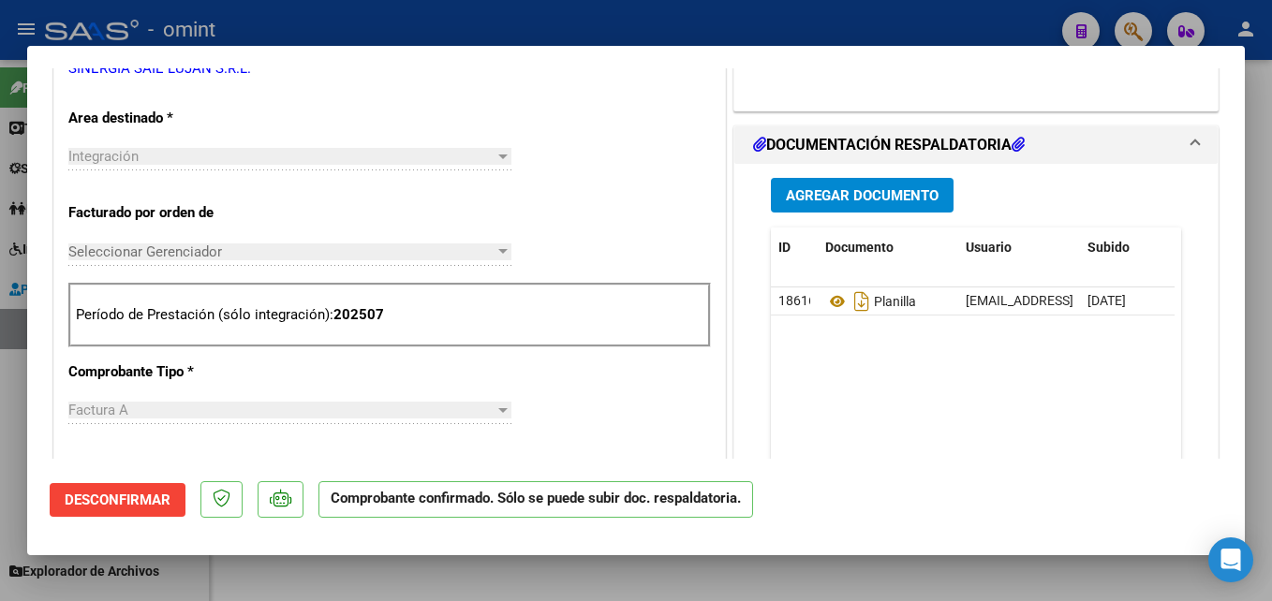
scroll to position [375, 0]
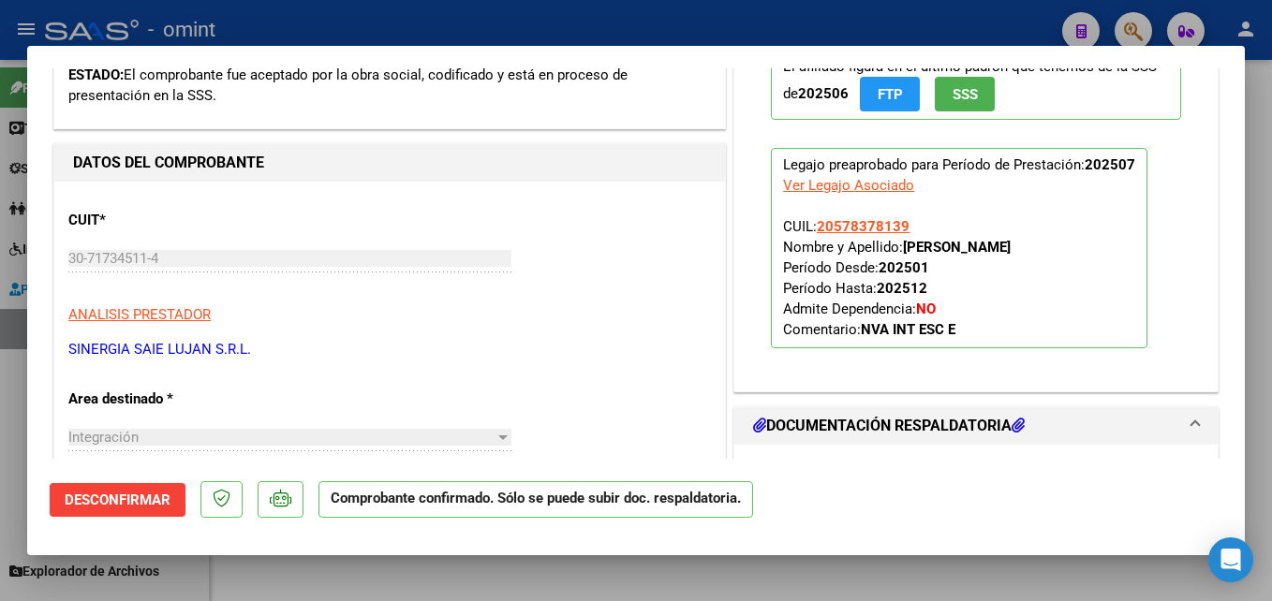
click at [789, 434] on h1 "DOCUMENTACIÓN RESPALDATORIA" at bounding box center [889, 426] width 272 height 22
